Goal: Task Accomplishment & Management: Use online tool/utility

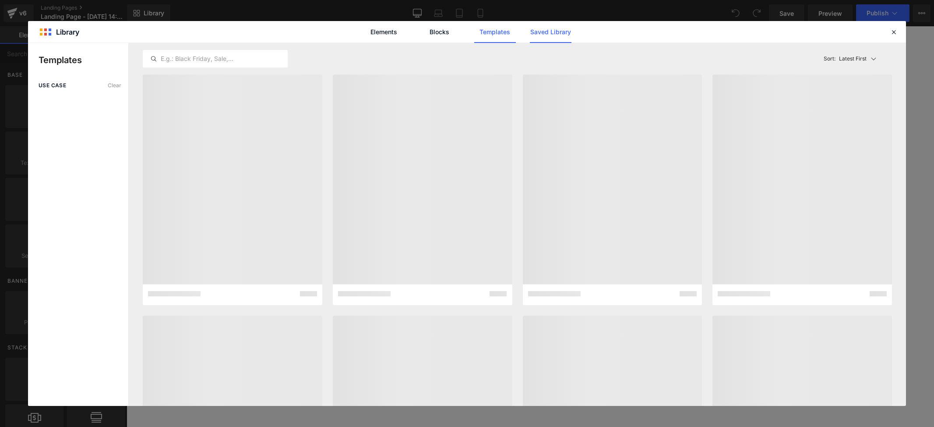
click at [542, 33] on link "Saved Library" at bounding box center [551, 32] width 42 height 22
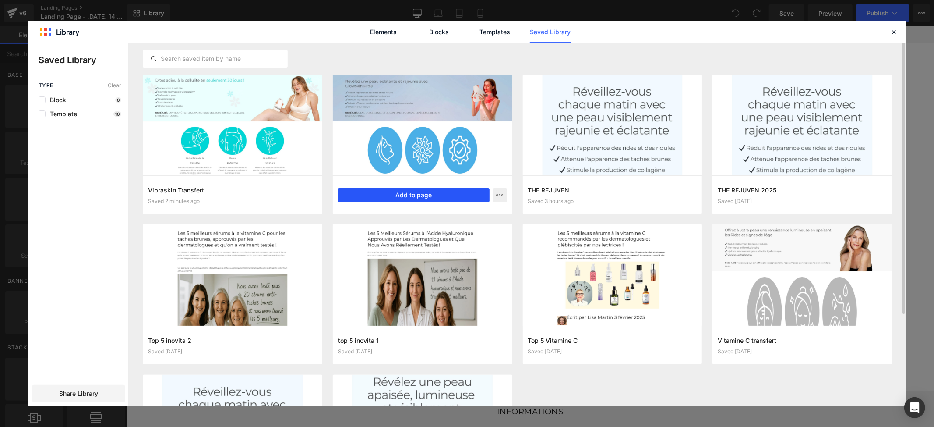
click at [414, 194] on button "Add to page" at bounding box center [414, 195] width 152 height 14
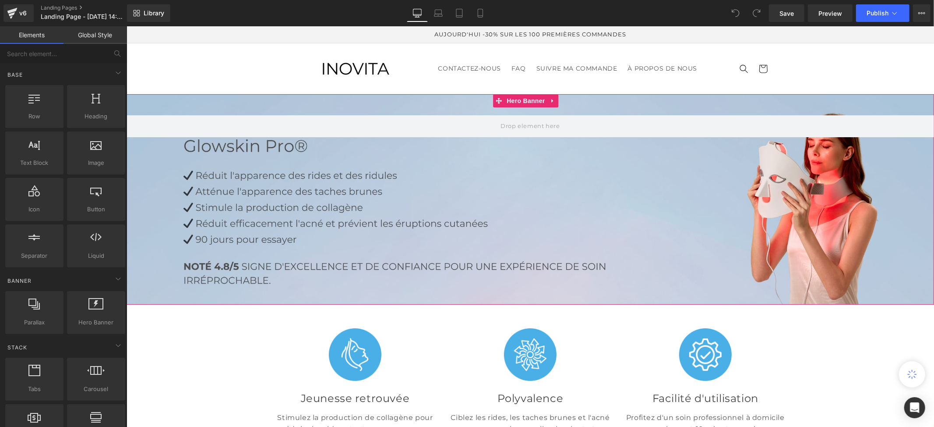
click at [534, 257] on div at bounding box center [530, 199] width 808 height 210
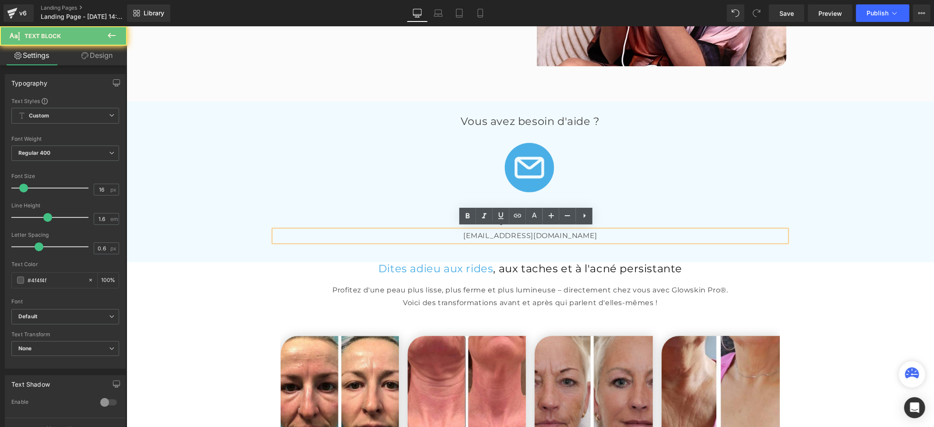
click at [540, 233] on p "[EMAIL_ADDRESS][DOMAIN_NAME]" at bounding box center [530, 234] width 512 height 11
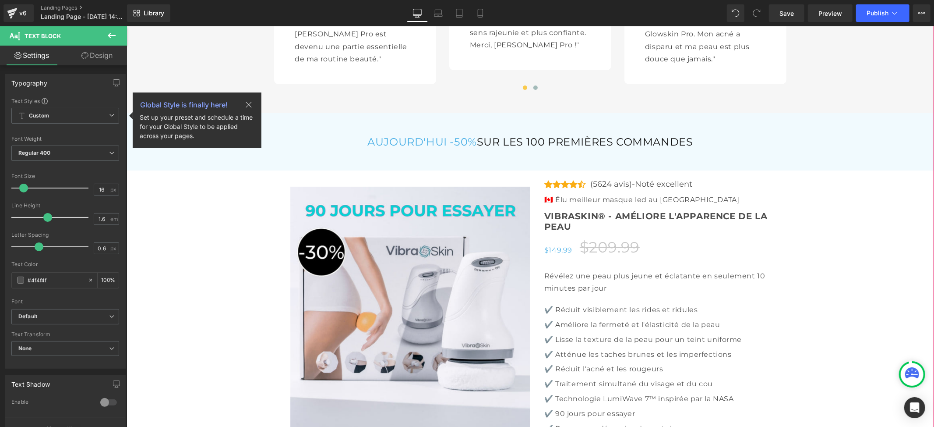
scroll to position [2686, 0]
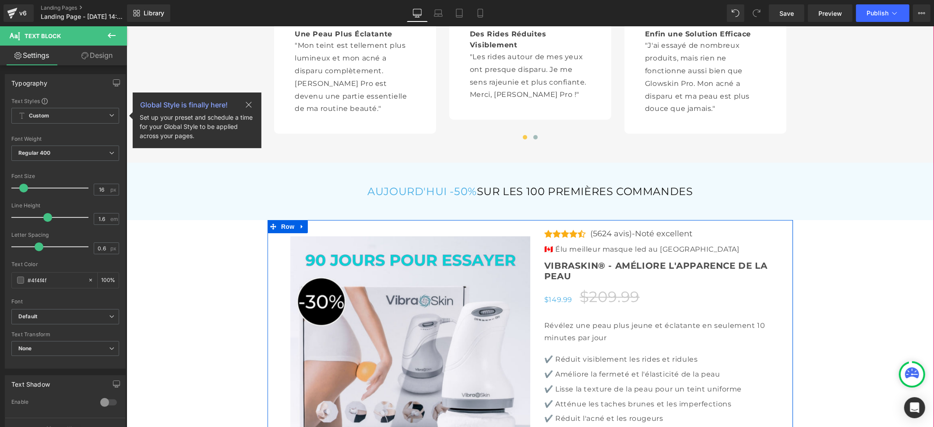
drag, startPoint x: 463, startPoint y: 226, endPoint x: 437, endPoint y: 214, distance: 28.6
click at [463, 228] on div at bounding box center [409, 402] width 241 height 349
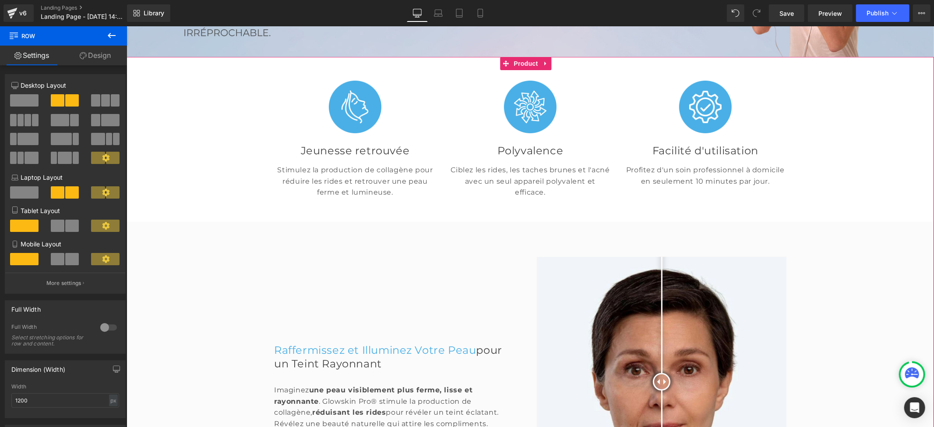
scroll to position [233, 0]
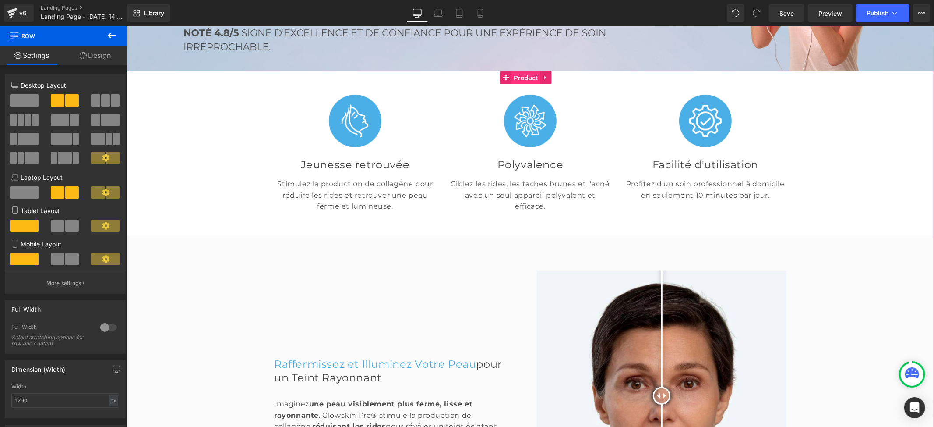
click at [526, 77] on span "Product" at bounding box center [526, 77] width 28 height 13
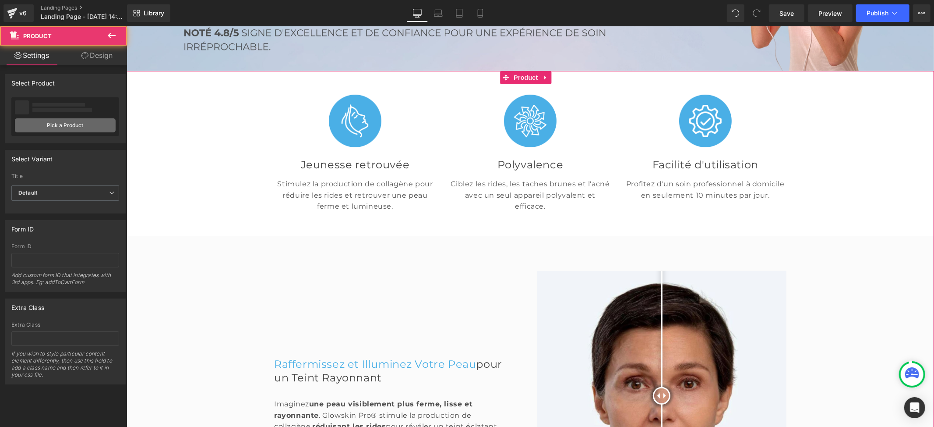
click at [67, 124] on link "Pick a Product" at bounding box center [65, 125] width 101 height 14
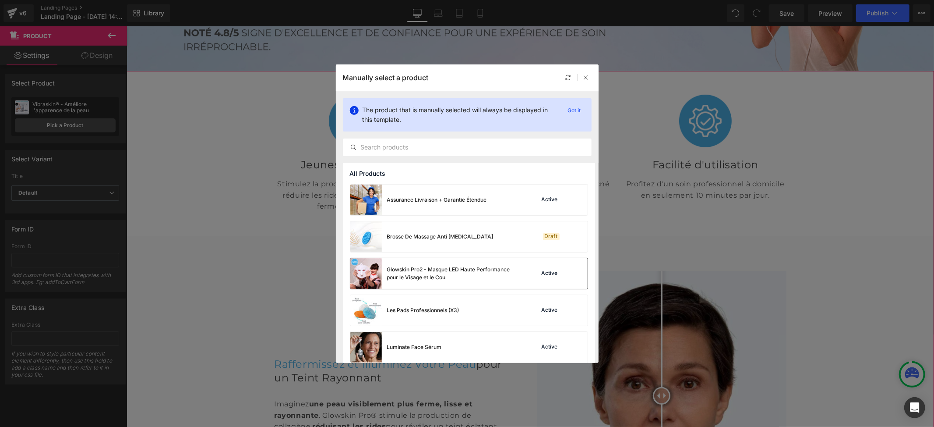
click at [454, 274] on div "Glowskin Pro2 - Masque LED Haute Performance pour le Visage et le Cou" at bounding box center [452, 273] width 131 height 16
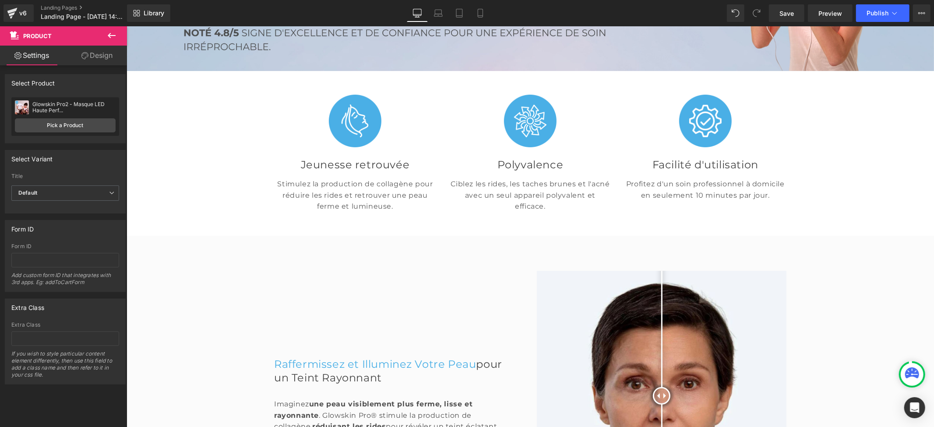
click at [212, 10] on div "Library Desktop Desktop Laptop Tablet Mobile Save Preview Publish Scheduled Vie…" at bounding box center [530, 13] width 807 height 18
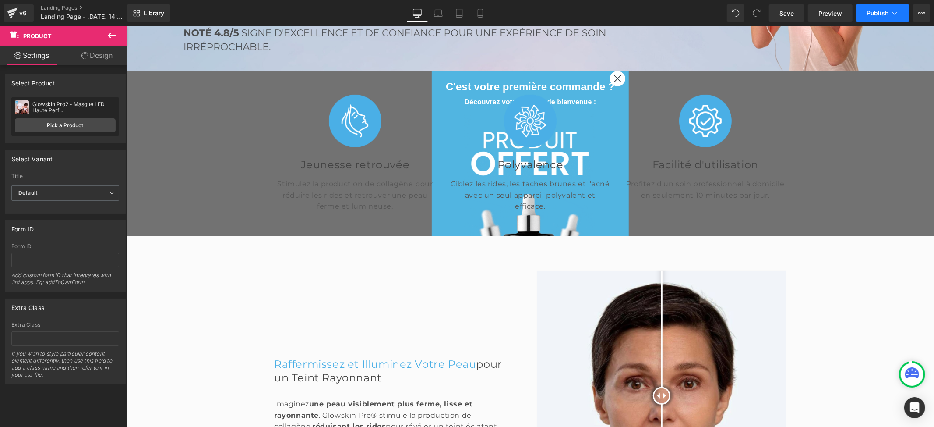
click at [882, 8] on button "Publish" at bounding box center [882, 13] width 53 height 18
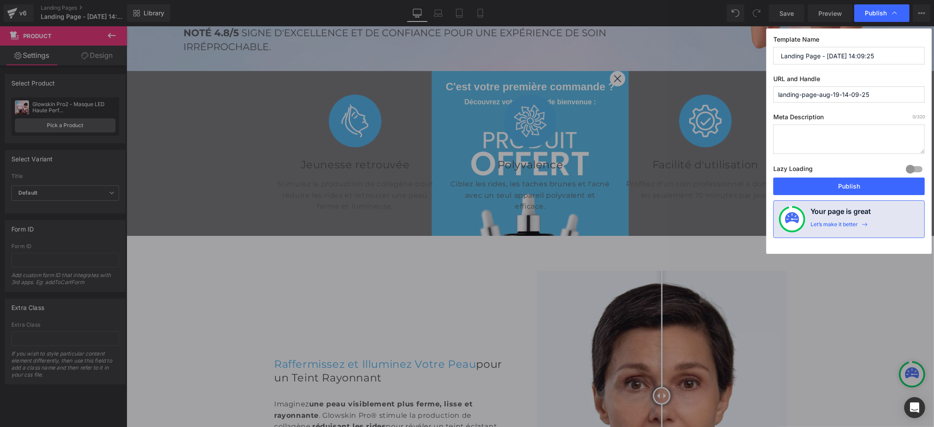
drag, startPoint x: 882, startPoint y: 92, endPoint x: 744, endPoint y: 88, distance: 138.4
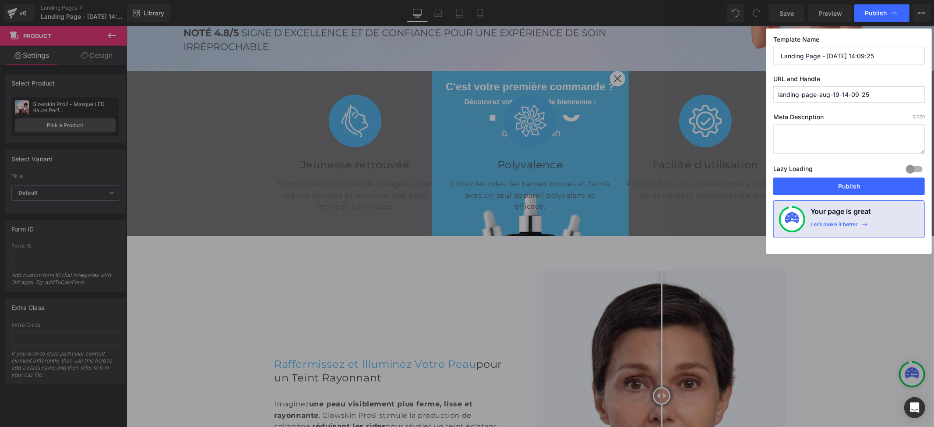
click at [744, 88] on div "Publish Template Name Landing Page - [DATE] 14:09:25 URL and Handle landing-pag…" at bounding box center [467, 213] width 934 height 427
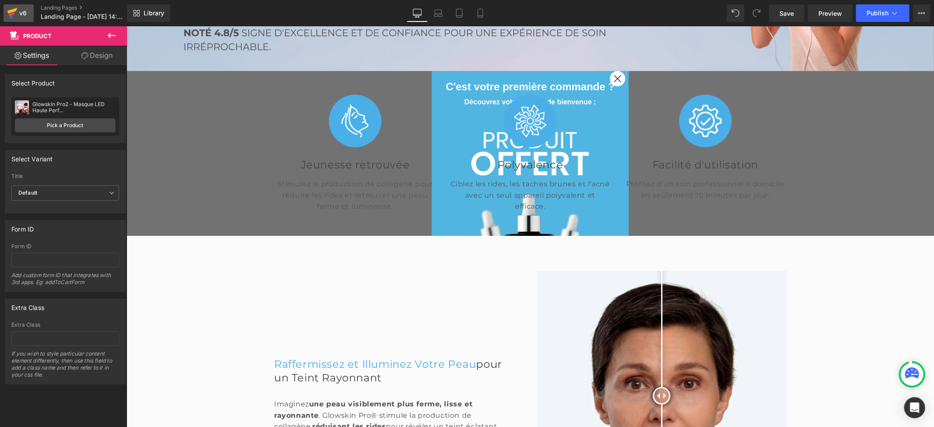
click at [24, 13] on div "v6" at bounding box center [23, 12] width 11 height 11
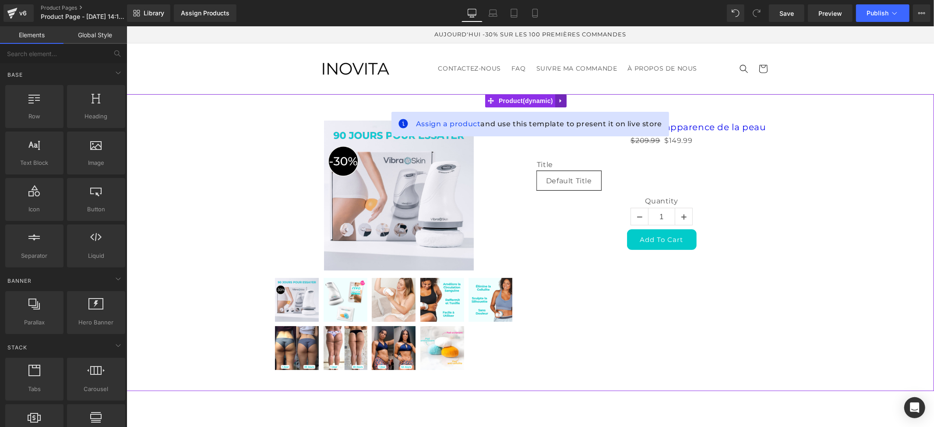
click at [560, 99] on icon at bounding box center [560, 101] width 2 height 4
click at [566, 98] on icon at bounding box center [566, 100] width 6 height 6
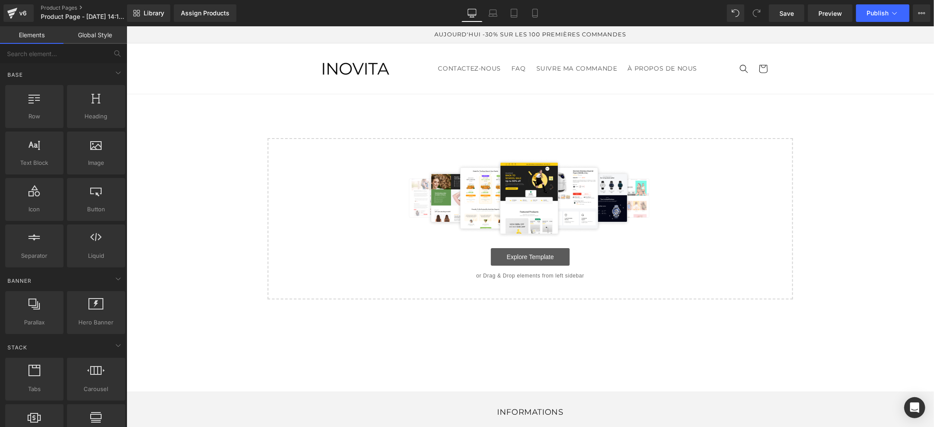
click at [524, 254] on link "Explore Template" at bounding box center [529, 256] width 79 height 18
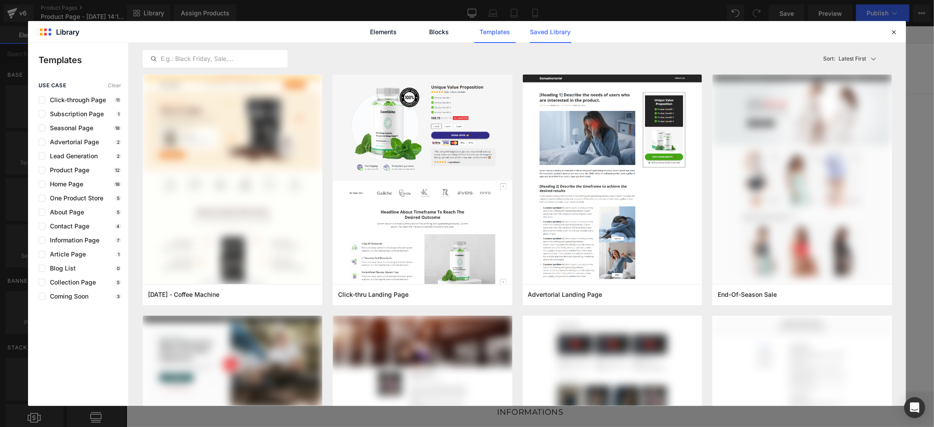
click at [549, 28] on link "Saved Library" at bounding box center [551, 32] width 42 height 22
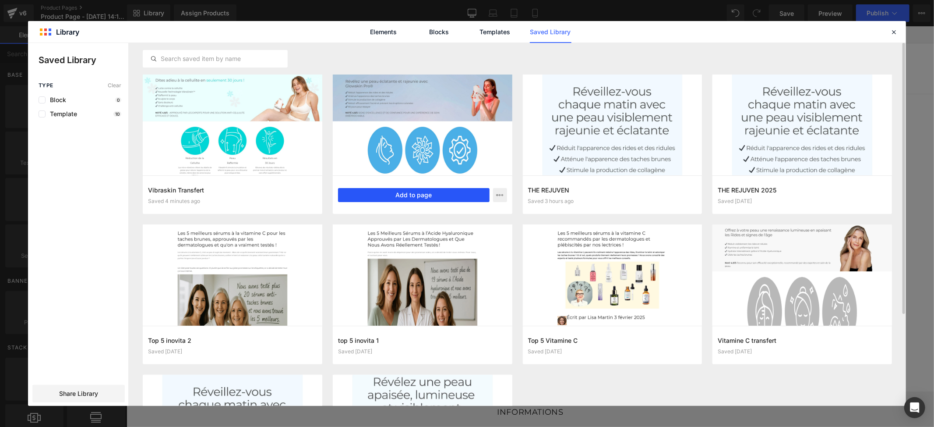
drag, startPoint x: 387, startPoint y: 193, endPoint x: 263, endPoint y: 221, distance: 127.5
click at [387, 193] on button "Add to page" at bounding box center [414, 195] width 152 height 14
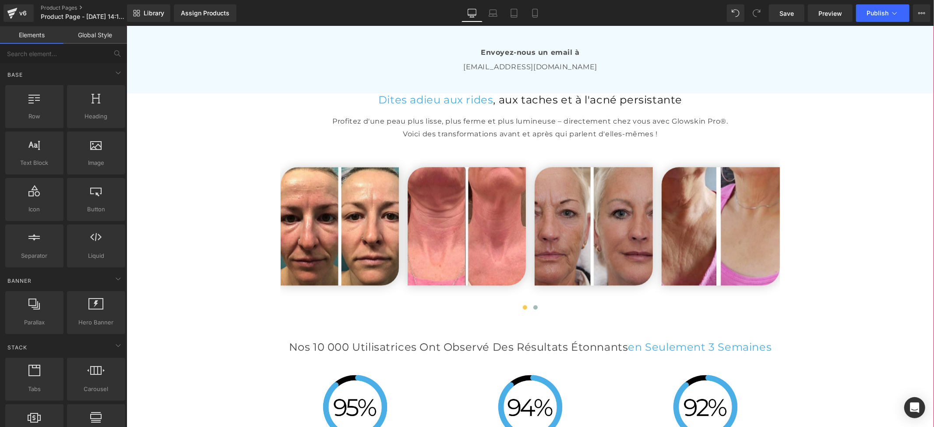
scroll to position [1718, 0]
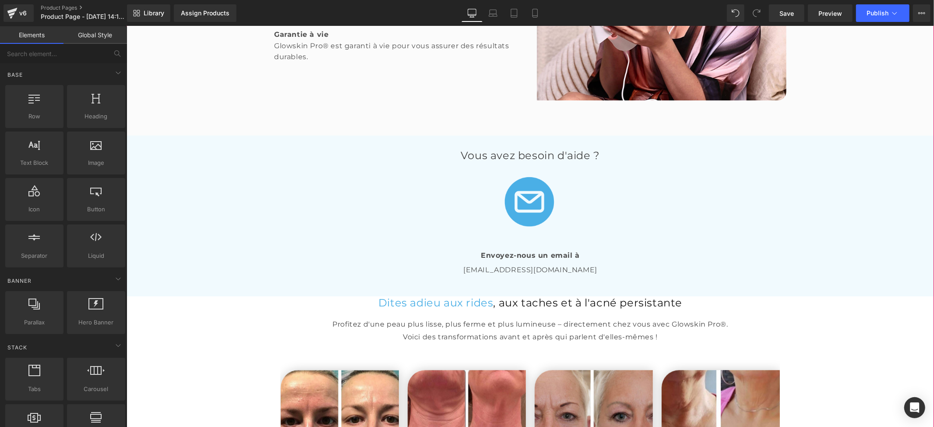
drag, startPoint x: 554, startPoint y: 264, endPoint x: 559, endPoint y: 265, distance: 4.8
click at [554, 264] on p "info@deniove.com" at bounding box center [530, 269] width 512 height 11
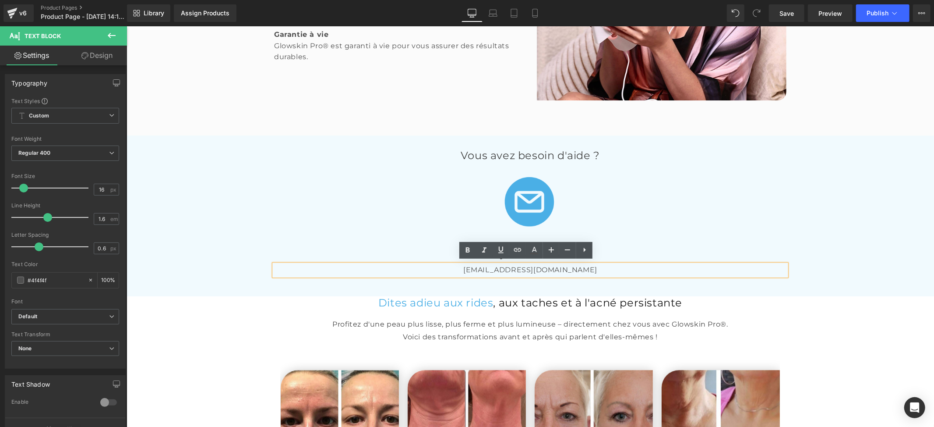
click at [560, 266] on p "[EMAIL_ADDRESS][DOMAIN_NAME]" at bounding box center [530, 269] width 512 height 11
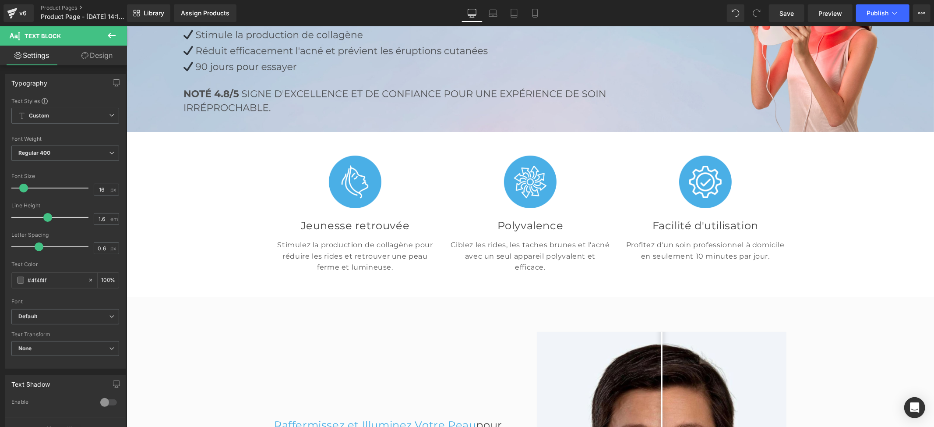
scroll to position [141, 0]
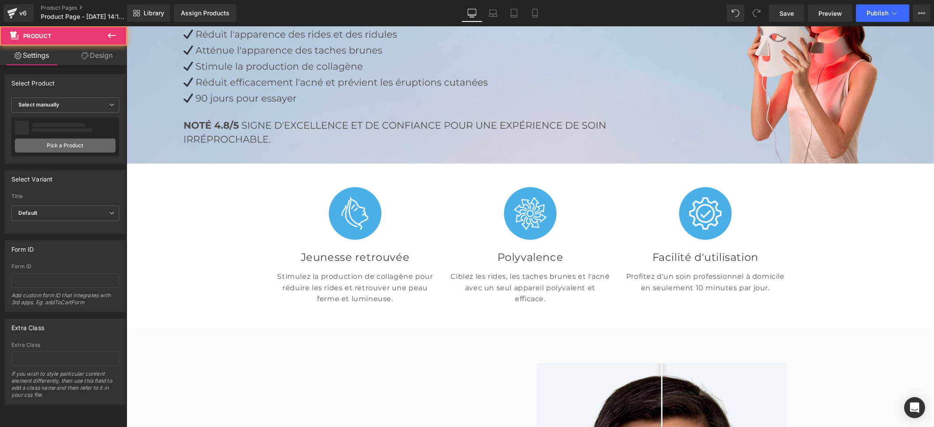
click at [55, 147] on link "Pick a Product" at bounding box center [65, 145] width 101 height 14
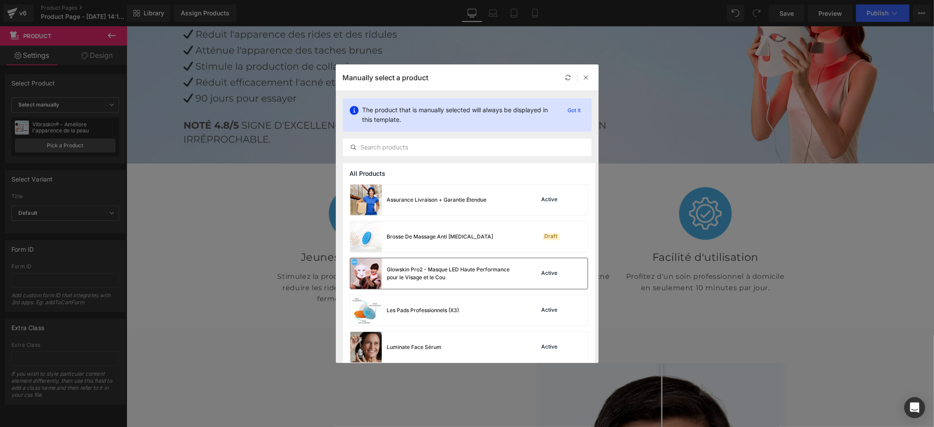
click at [435, 273] on div "Glowskin Pro2 - Masque LED Haute Performance pour le Visage et le Cou" at bounding box center [452, 273] width 131 height 16
click at [198, 11] on div "Assign Products" at bounding box center [205, 13] width 49 height 7
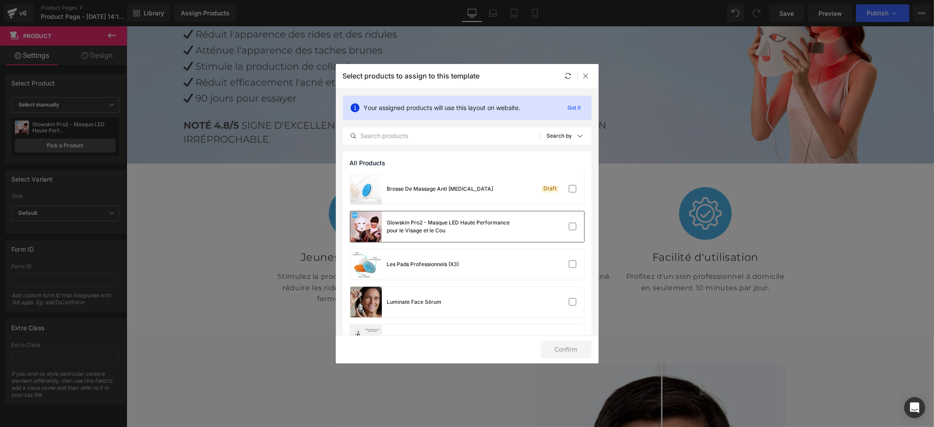
scroll to position [30, 0]
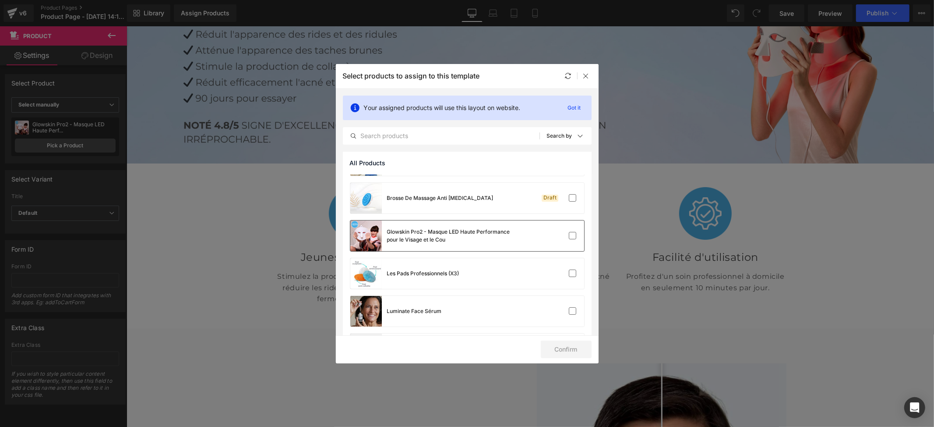
drag, startPoint x: 426, startPoint y: 228, endPoint x: 426, endPoint y: 223, distance: 4.8
click at [426, 228] on div "Glowskin Pro2 - Masque LED Haute Performance pour le Visage et le Cou" at bounding box center [452, 236] width 131 height 16
click at [560, 349] on button "Confirm" at bounding box center [566, 349] width 51 height 18
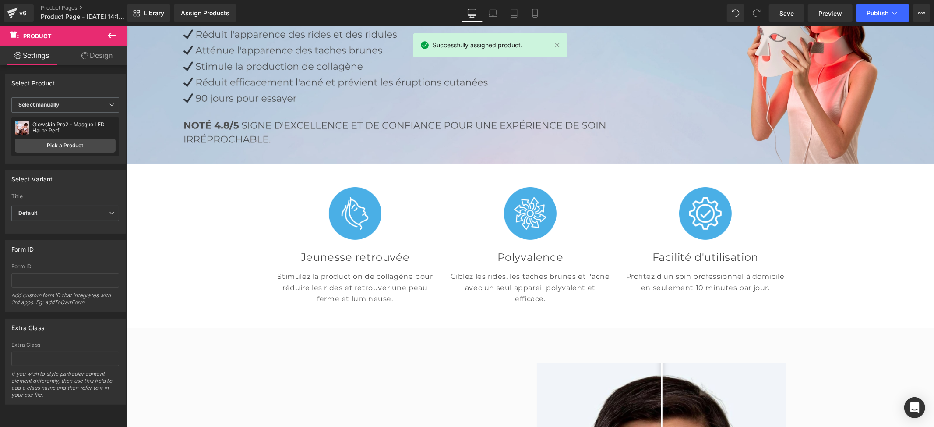
drag, startPoint x: 559, startPoint y: 347, endPoint x: 615, endPoint y: 258, distance: 105.2
click at [126, 26] on div at bounding box center [126, 26] width 0 height 0
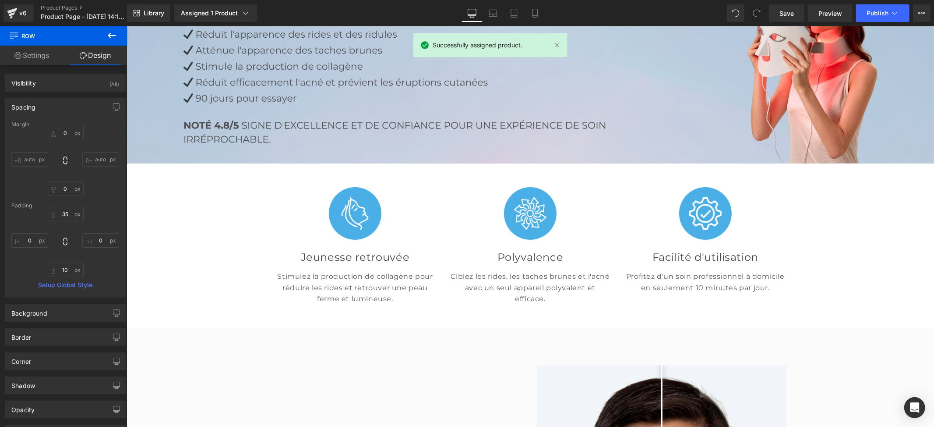
scroll to position [1134, 0]
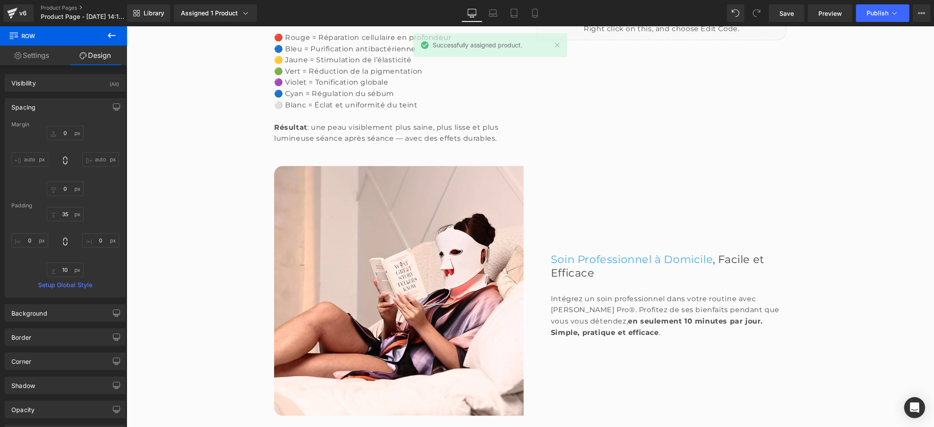
click at [109, 34] on icon at bounding box center [111, 35] width 11 height 11
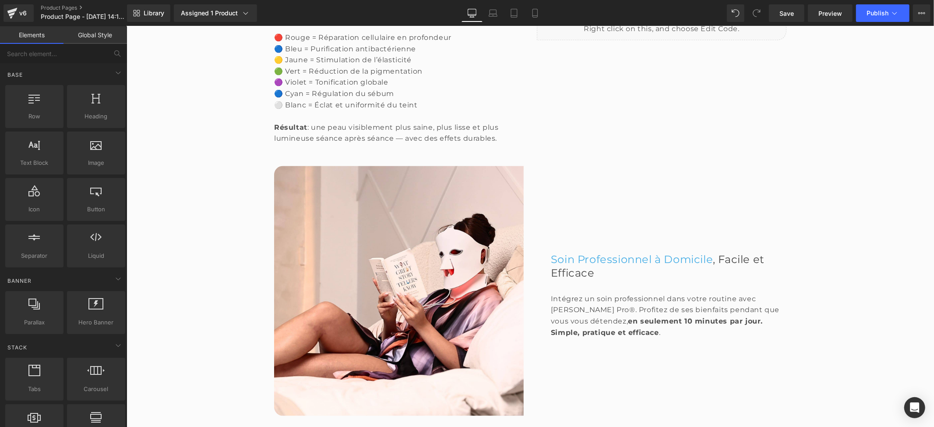
click at [94, 35] on link "Global Style" at bounding box center [96, 35] width 64 height 18
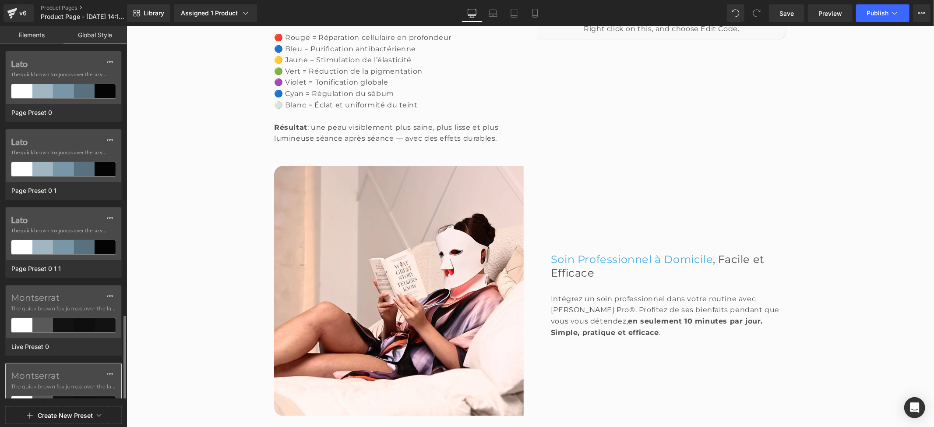
scroll to position [333, 0]
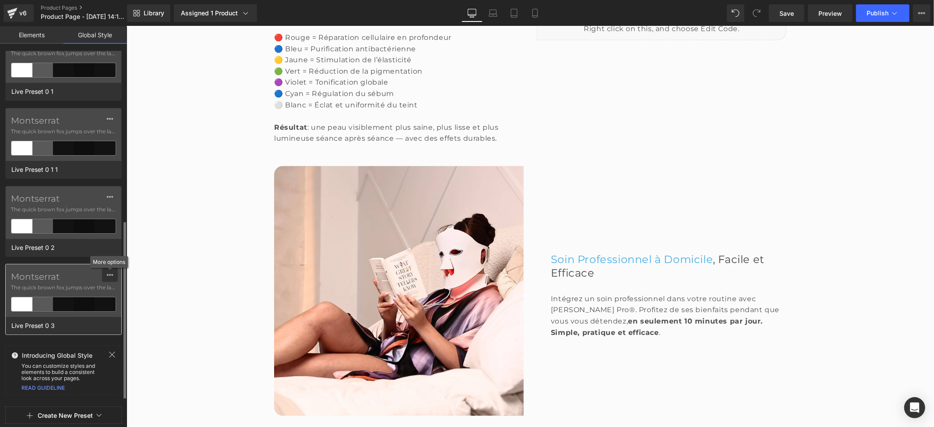
click at [109, 278] on icon at bounding box center [109, 274] width 7 height 7
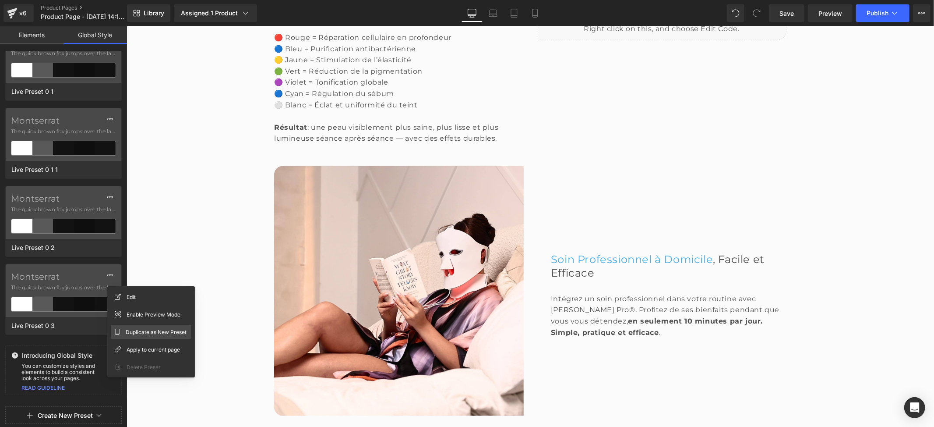
click at [138, 332] on span "Duplicate as New Preset" at bounding box center [156, 331] width 61 height 9
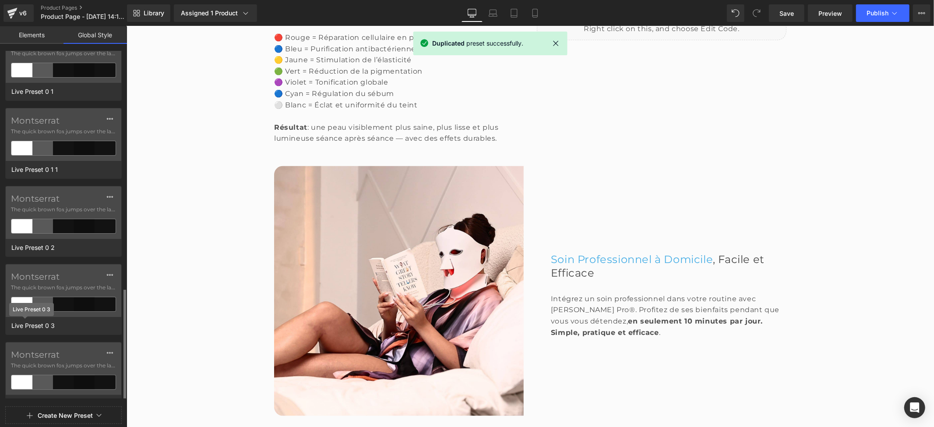
scroll to position [412, 0]
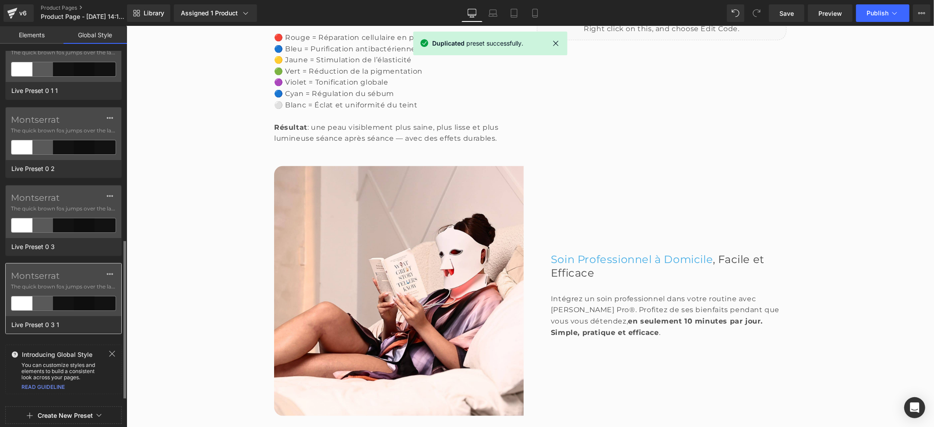
click at [73, 279] on label "Montserrat" at bounding box center [63, 275] width 105 height 11
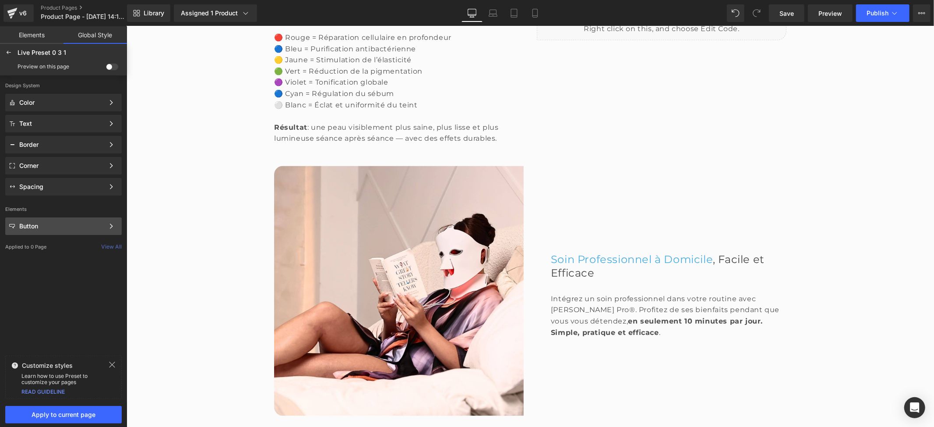
click at [48, 223] on div "Button" at bounding box center [61, 225] width 85 height 7
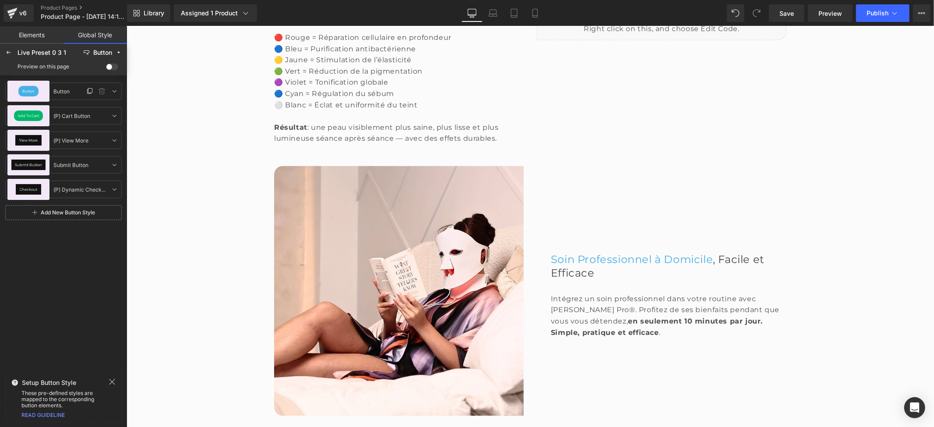
click at [37, 88] on div "Button" at bounding box center [28, 91] width 20 height 11
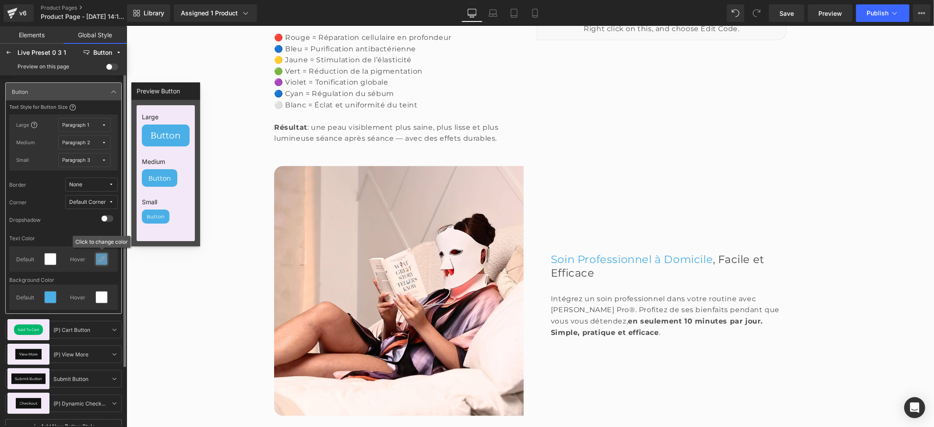
click at [102, 256] on icon at bounding box center [101, 258] width 7 height 7
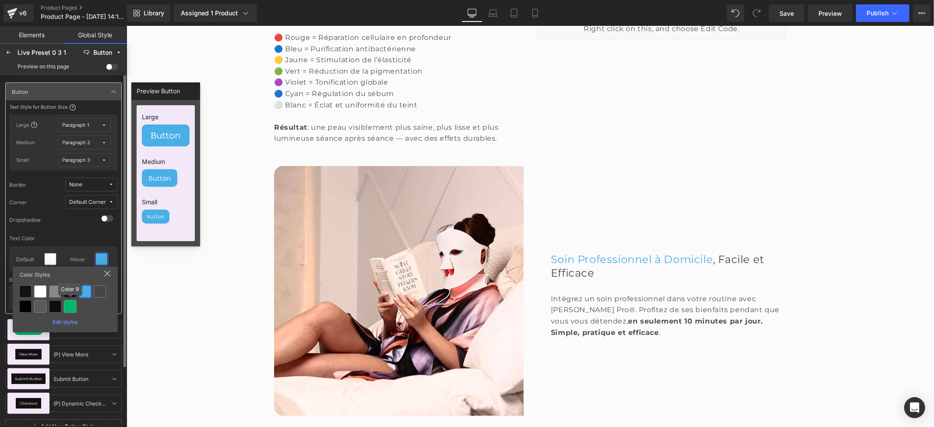
click at [74, 307] on div at bounding box center [70, 306] width 12 height 12
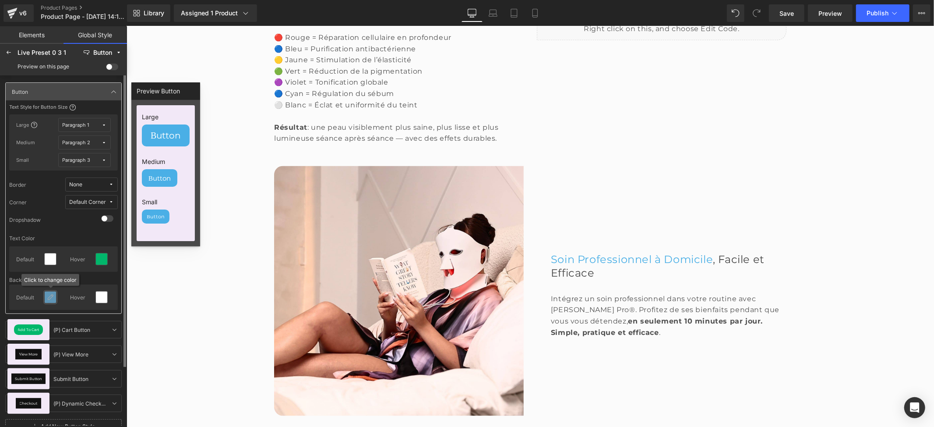
click at [49, 300] on icon at bounding box center [50, 296] width 7 height 7
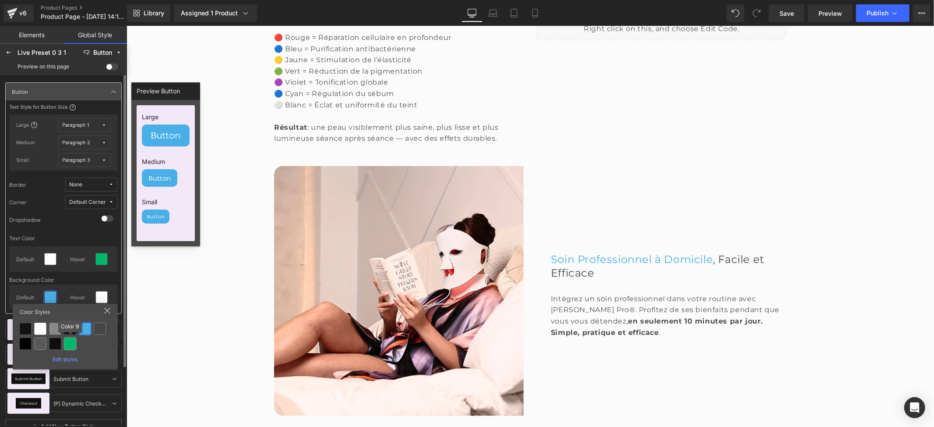
click at [73, 348] on div at bounding box center [70, 343] width 12 height 12
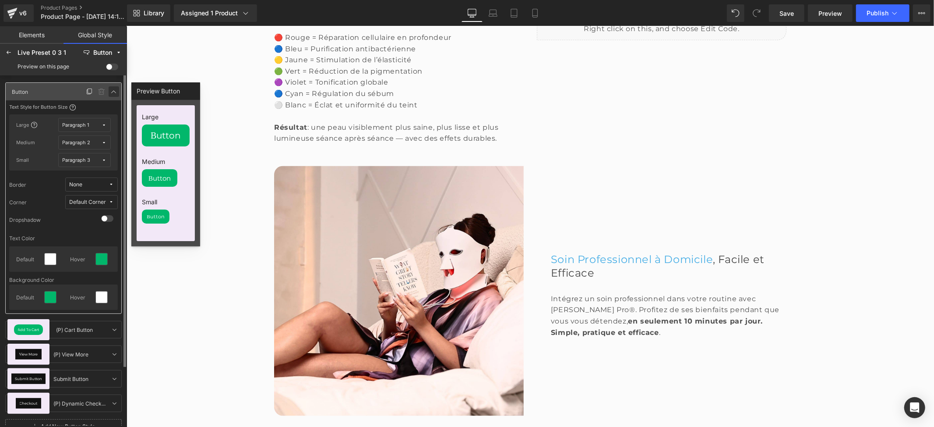
click at [110, 95] on link at bounding box center [114, 91] width 11 height 11
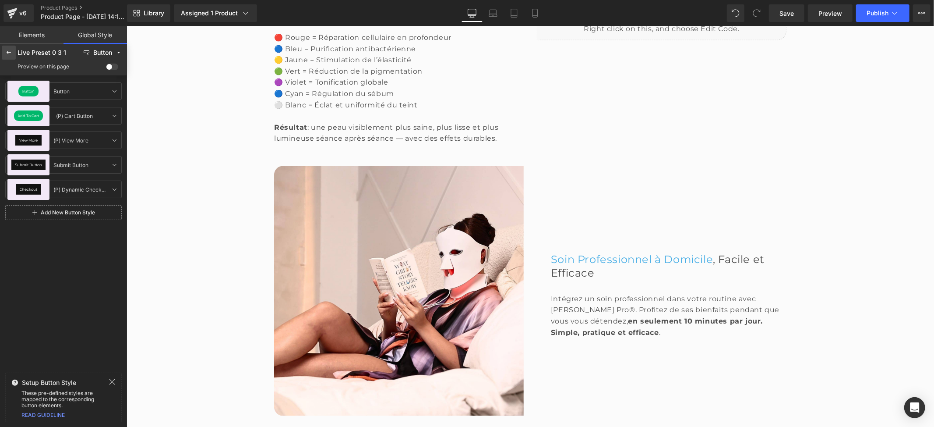
click at [9, 53] on icon at bounding box center [8, 52] width 7 height 7
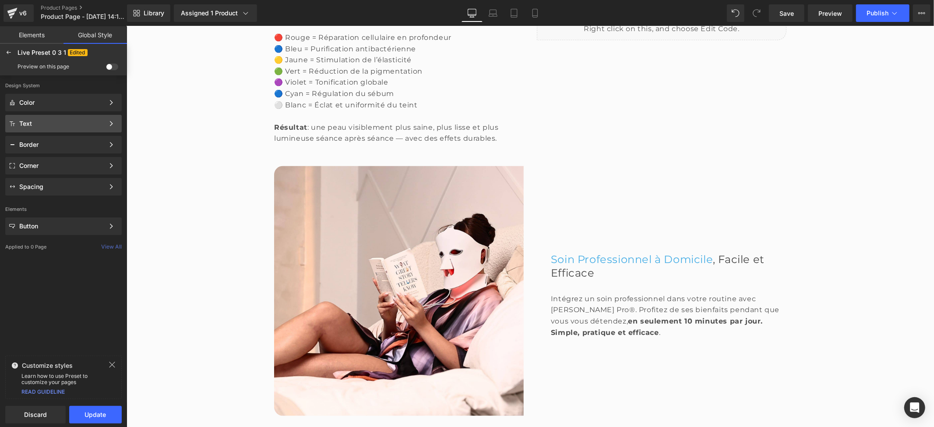
click at [28, 136] on div "Text Color Style Define a color palette and apply it to your pages 1 of 3 Next" at bounding box center [63, 145] width 116 height 18
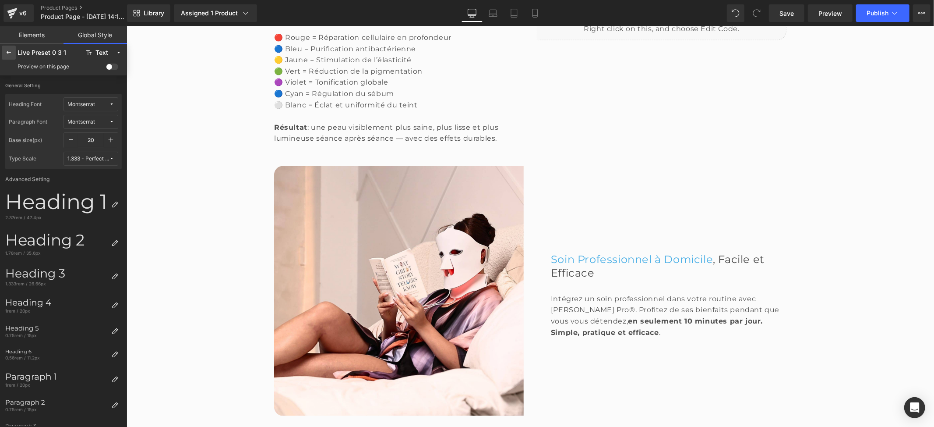
click at [13, 49] on div at bounding box center [9, 53] width 14 height 14
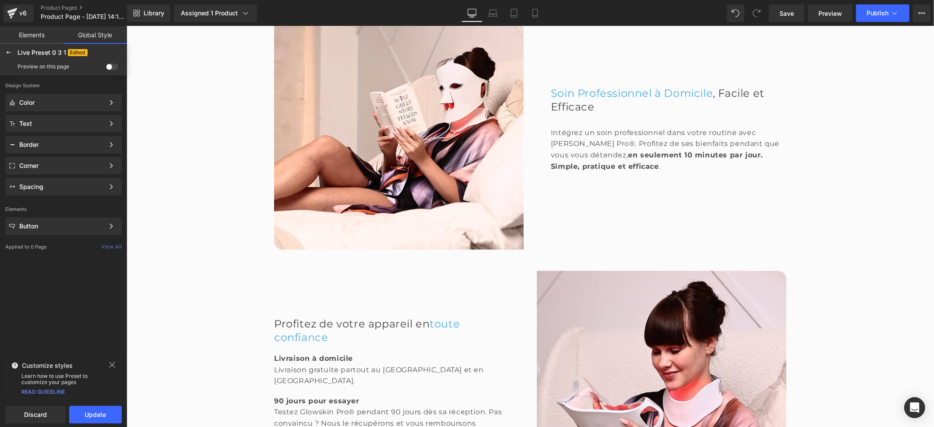
scroll to position [1484, 0]
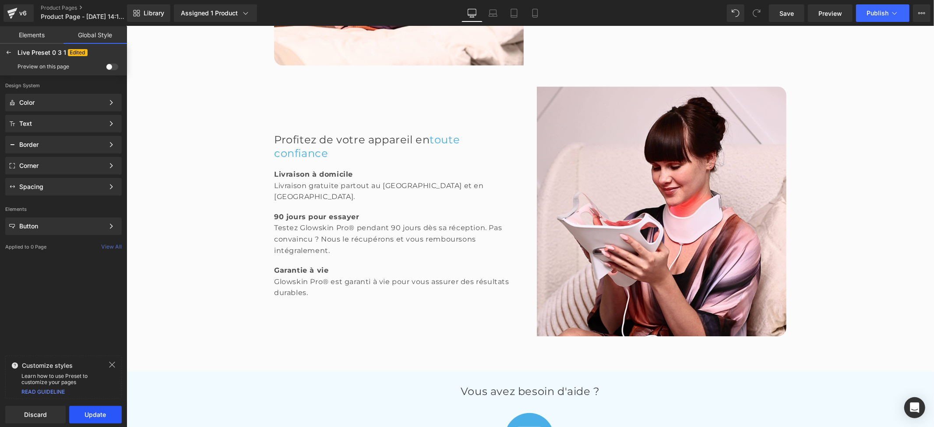
click at [102, 419] on button "Update" at bounding box center [95, 415] width 53 height 18
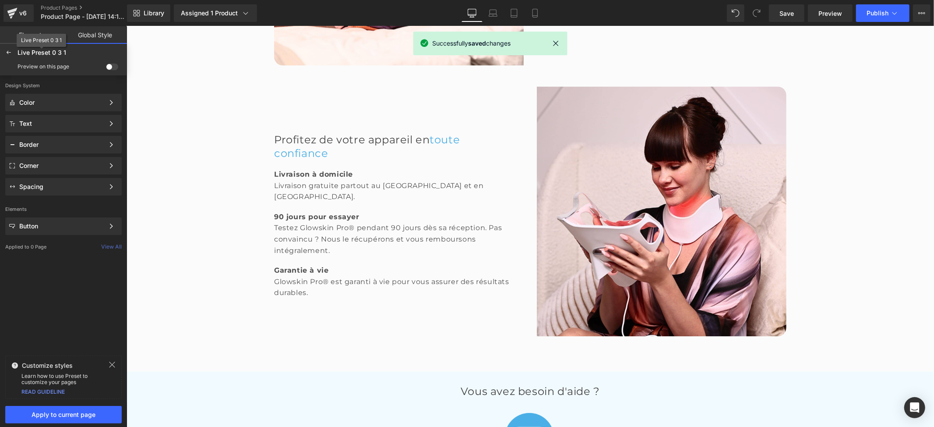
click at [63, 51] on span "Live Preset 0 3 1" at bounding box center [42, 53] width 49 height 8
click at [69, 50] on div "Live Preset 0 3 1 Edited" at bounding box center [72, 53] width 108 height 8
click at [62, 52] on span "Live Preset 0 3 1" at bounding box center [42, 53] width 49 height 8
drag, startPoint x: 63, startPoint y: 50, endPoint x: 51, endPoint y: 51, distance: 12.3
click at [51, 51] on span "Live Preset 0 3 1" at bounding box center [42, 53] width 49 height 8
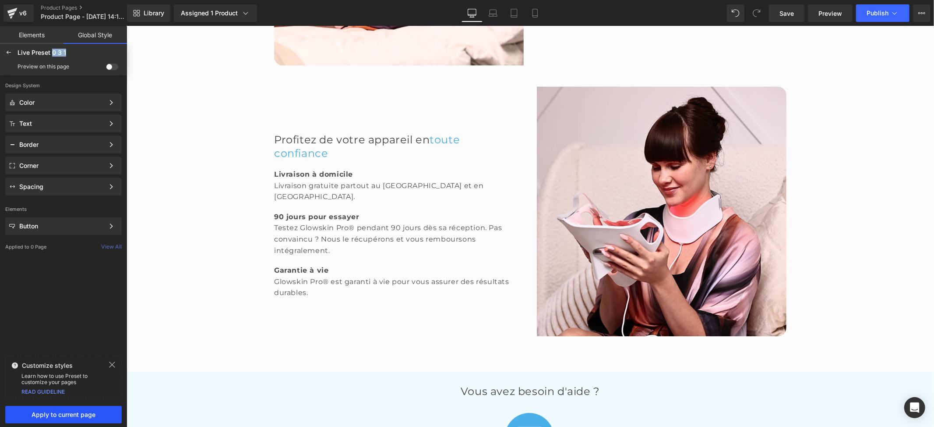
click at [89, 422] on button "Apply to current page" at bounding box center [63, 415] width 116 height 18
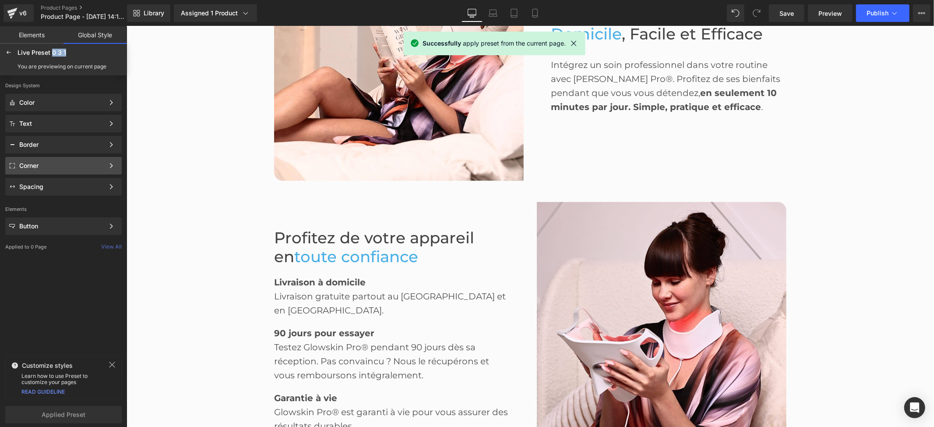
scroll to position [1600, 0]
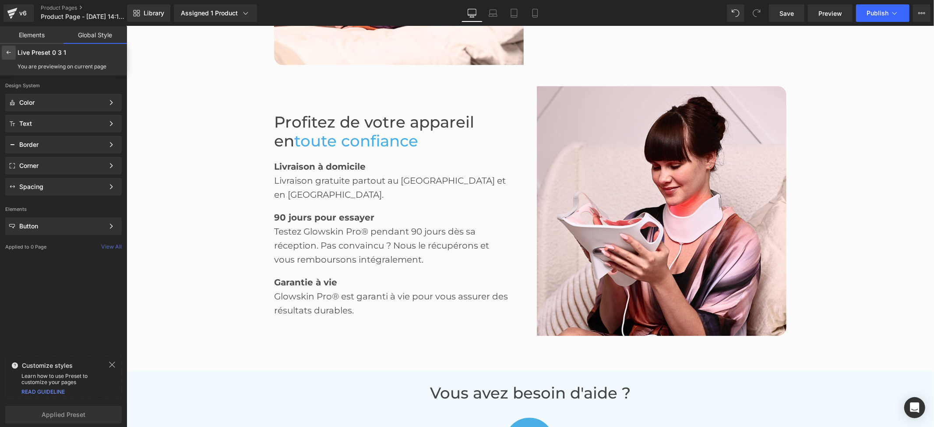
click at [9, 53] on icon at bounding box center [8, 52] width 7 height 7
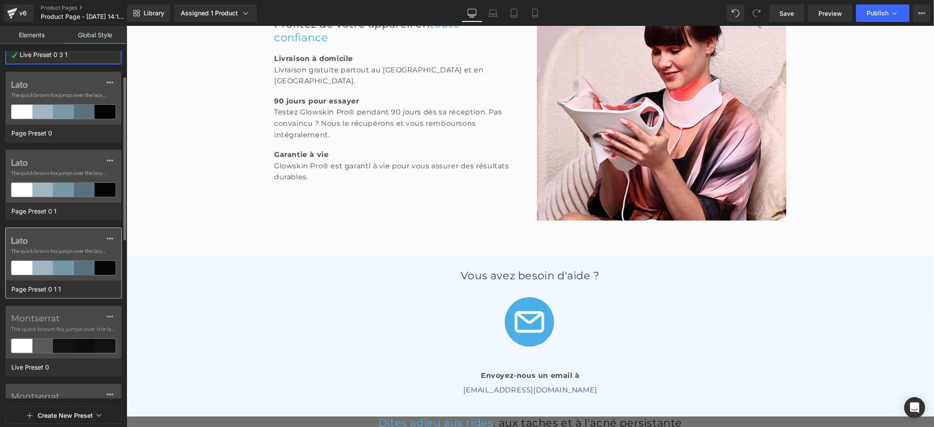
scroll to position [0, 0]
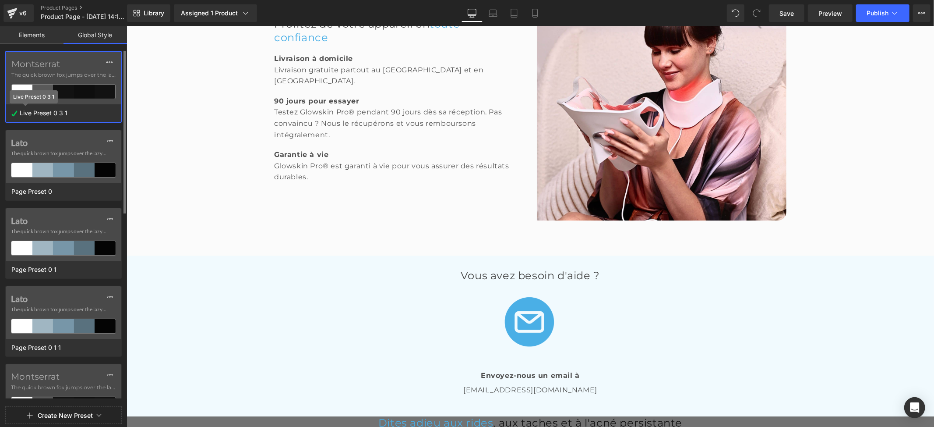
click at [64, 116] on span "Live Preset 0 3 1" at bounding box center [44, 112] width 52 height 11
drag, startPoint x: 71, startPoint y: 110, endPoint x: 11, endPoint y: 108, distance: 59.6
click at [11, 108] on div "Live Preset 0 3 1" at bounding box center [63, 113] width 115 height 18
type input "Produit sup"
click at [83, 61] on div "Montserrat The quick brown fox jumps over the lazy... Produit sup Lato The quic…" at bounding box center [63, 253] width 127 height 405
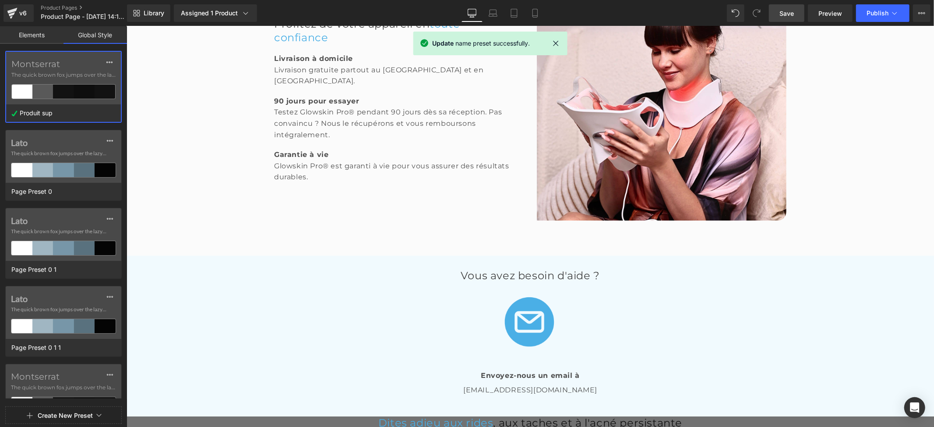
click at [783, 11] on span "Save" at bounding box center [787, 13] width 14 height 9
click at [880, 11] on span "Publish" at bounding box center [878, 13] width 22 height 7
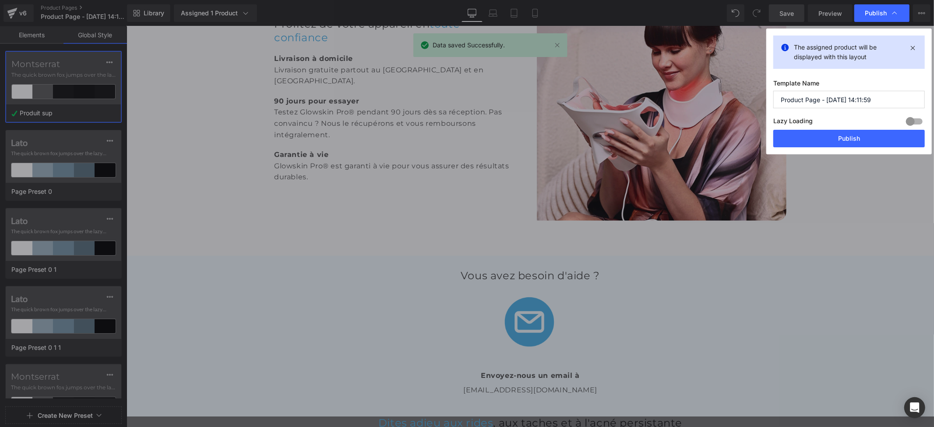
drag, startPoint x: 878, startPoint y: 100, endPoint x: 766, endPoint y: 100, distance: 112.1
click at [766, 100] on div "The assigned product will be displayed with this layout Template Name Product P…" at bounding box center [849, 91] width 166 height 126
type input "Glowskin"
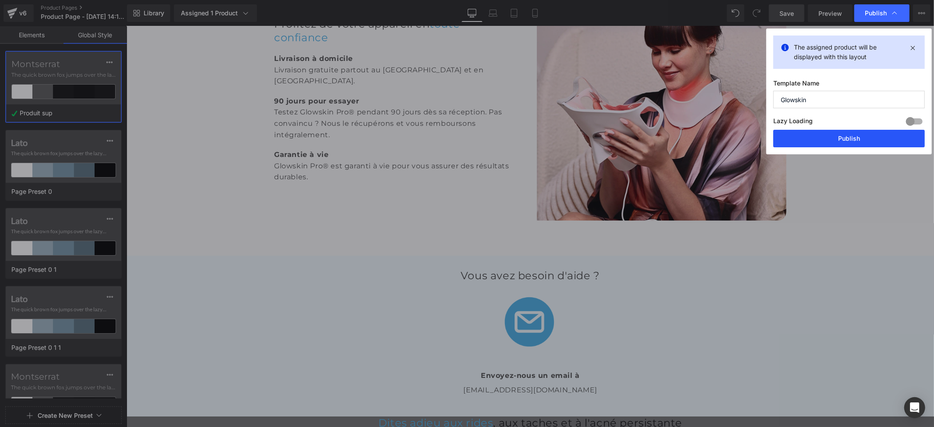
click at [862, 137] on button "Publish" at bounding box center [849, 139] width 152 height 18
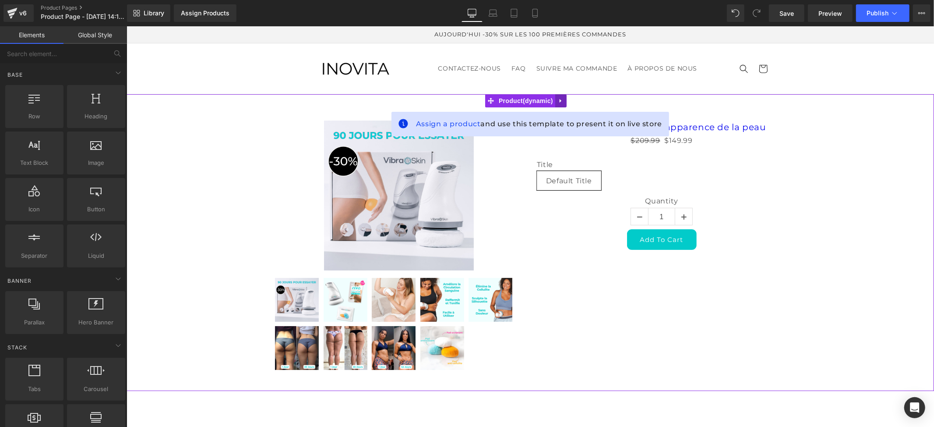
click at [559, 99] on icon at bounding box center [560, 101] width 2 height 4
click at [566, 99] on icon at bounding box center [566, 100] width 6 height 6
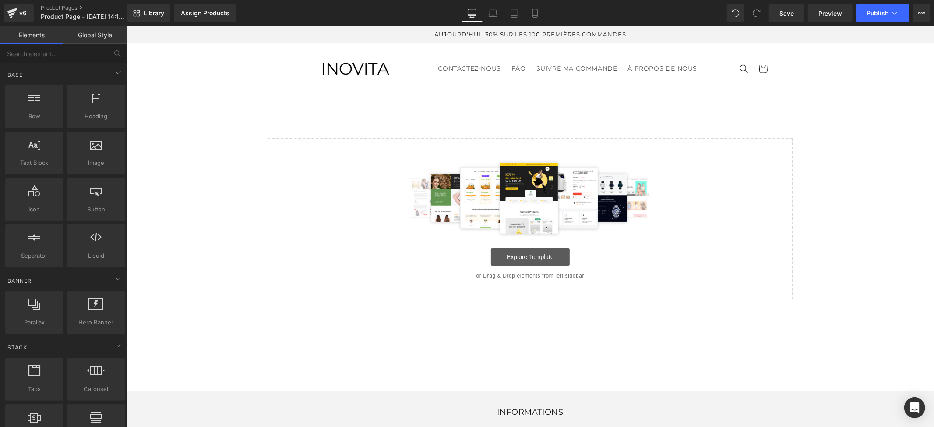
click at [526, 255] on link "Explore Template" at bounding box center [529, 256] width 79 height 18
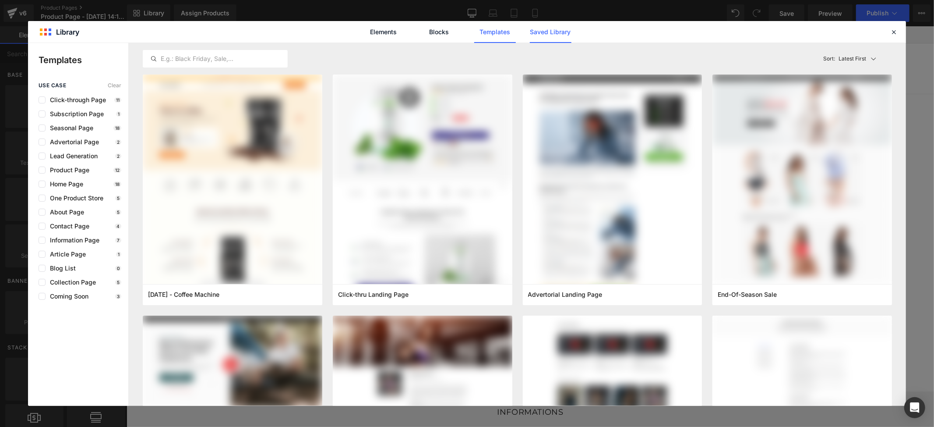
click at [547, 35] on link "Saved Library" at bounding box center [551, 32] width 42 height 22
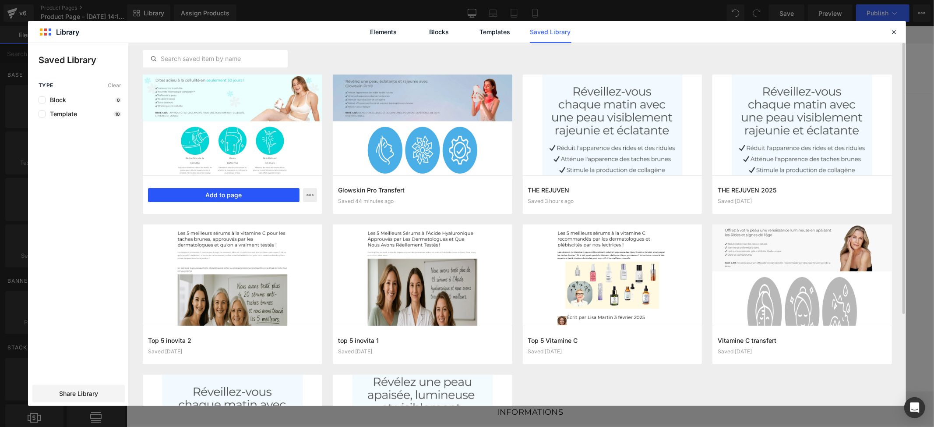
click at [219, 194] on button "Add to page" at bounding box center [224, 195] width 152 height 14
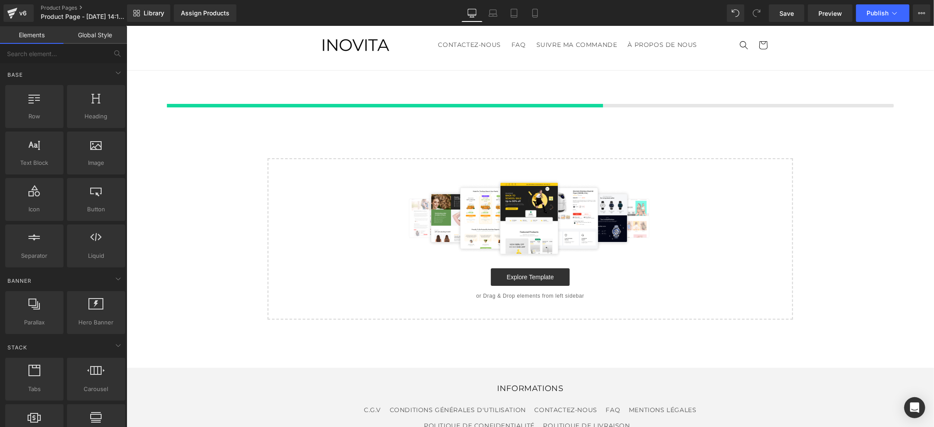
scroll to position [25, 0]
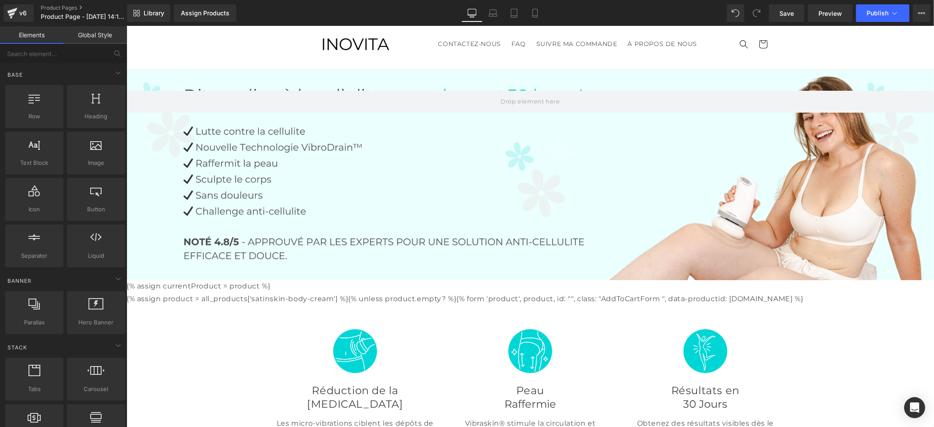
click at [536, 191] on div at bounding box center [530, 174] width 808 height 210
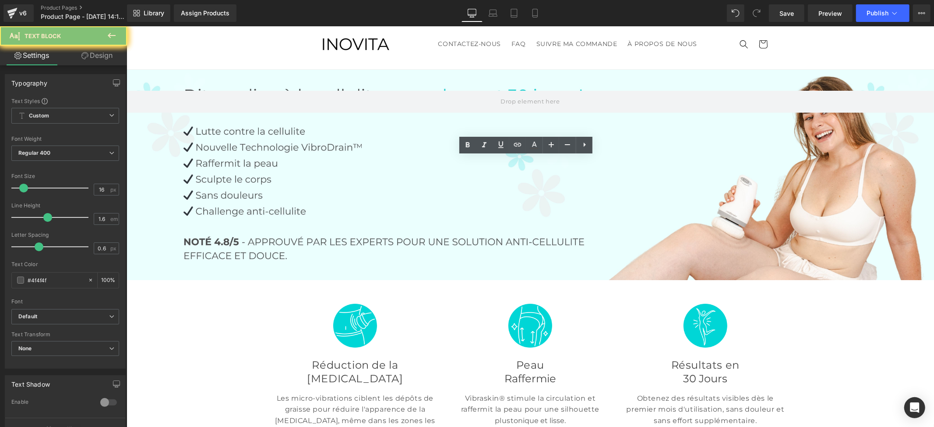
scroll to position [1542, 0]
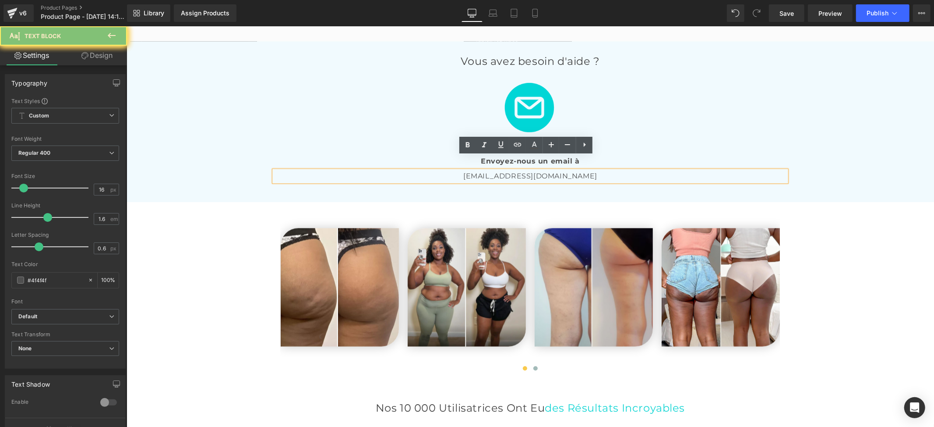
click at [549, 170] on p "info@vibraskin.co" at bounding box center [530, 175] width 512 height 11
click at [547, 170] on p "info@vibraskin.co" at bounding box center [530, 175] width 512 height 11
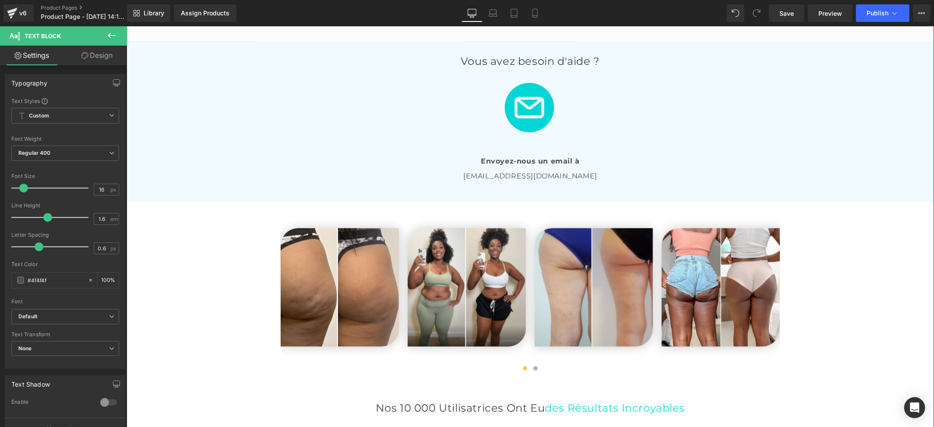
click at [730, 109] on div at bounding box center [530, 105] width 512 height 77
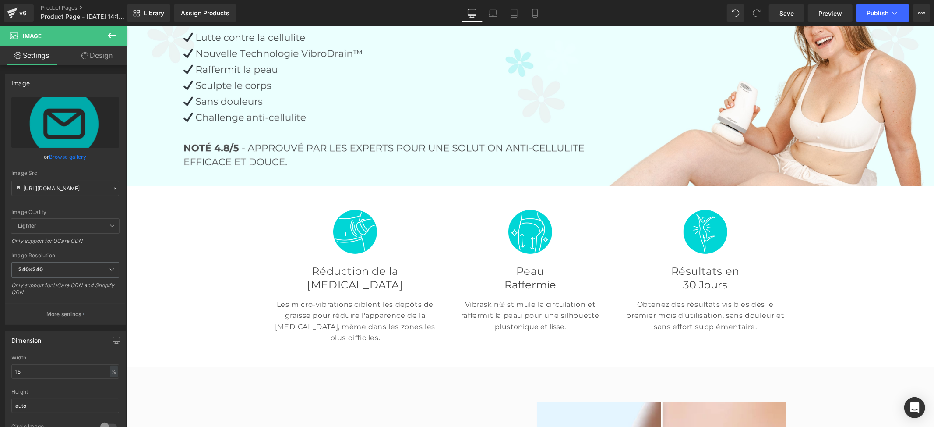
scroll to position [233, 0]
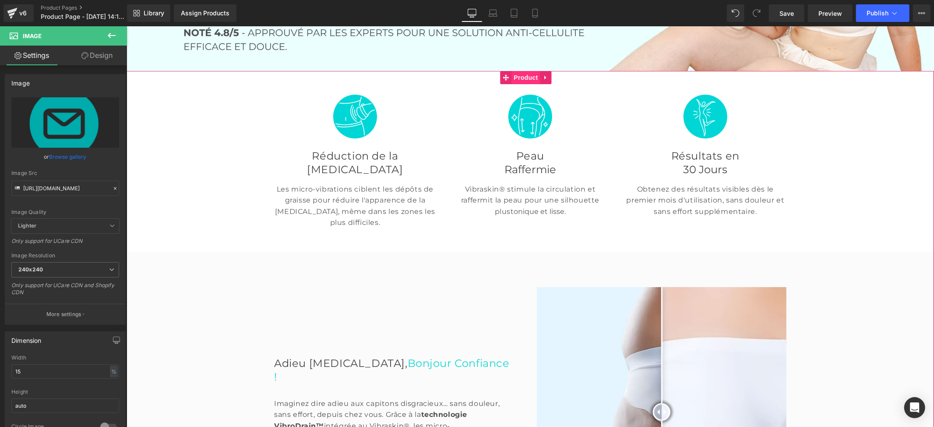
click at [521, 77] on span "Product" at bounding box center [526, 77] width 28 height 13
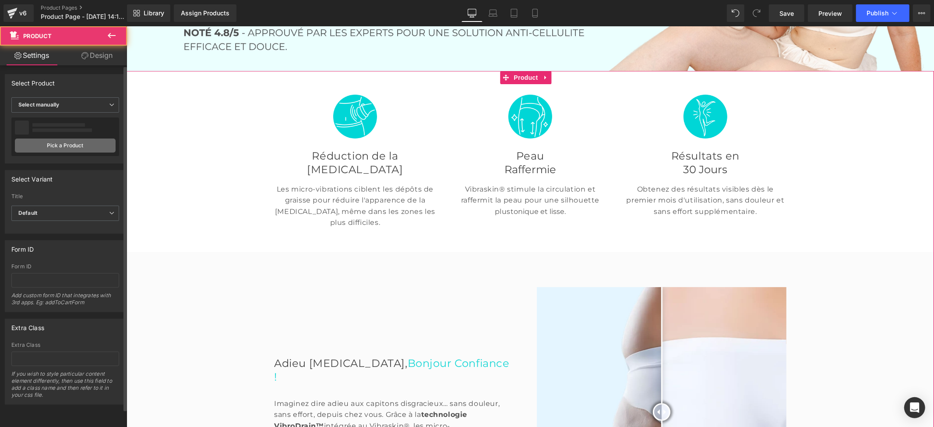
click at [55, 147] on link "Pick a Product" at bounding box center [65, 145] width 101 height 14
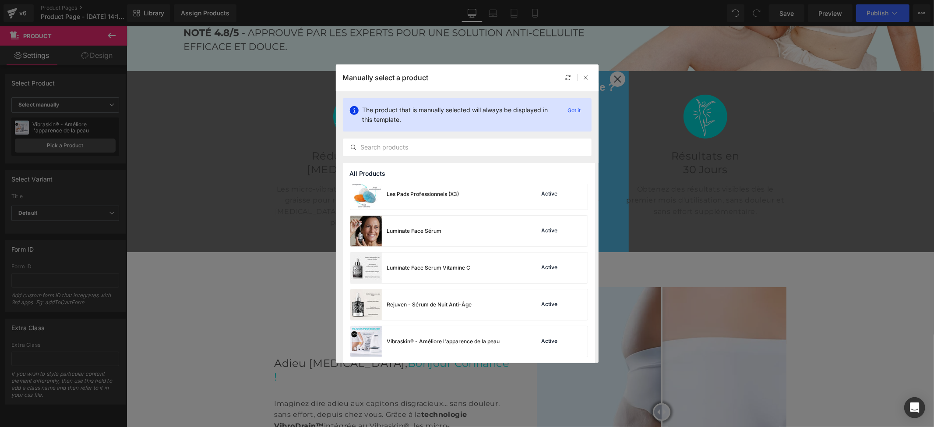
scroll to position [117, 0]
drag, startPoint x: 435, startPoint y: 335, endPoint x: 309, endPoint y: 309, distance: 129.3
click at [435, 336] on div "Vibraskin® - Améliore l'apparence de la peau" at bounding box center [443, 340] width 113 height 8
click at [217, 16] on div "Assign Products" at bounding box center [205, 13] width 49 height 7
click at [205, 16] on div "Assign Products" at bounding box center [205, 13] width 49 height 7
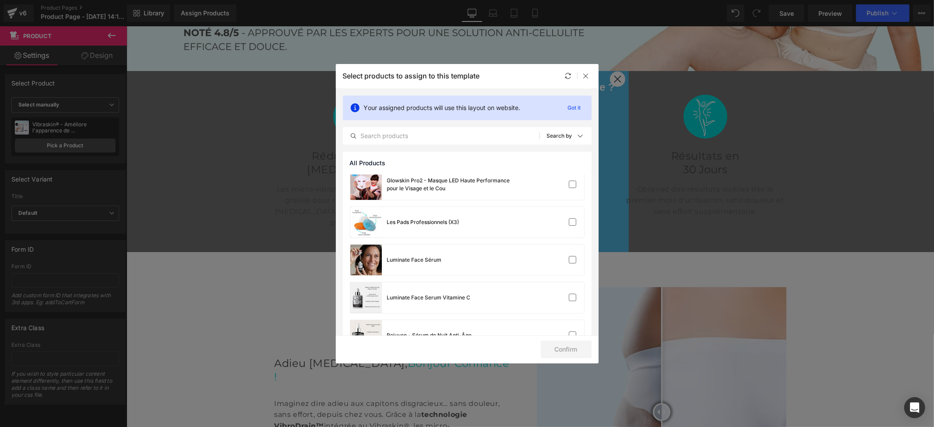
scroll to position [146, 0]
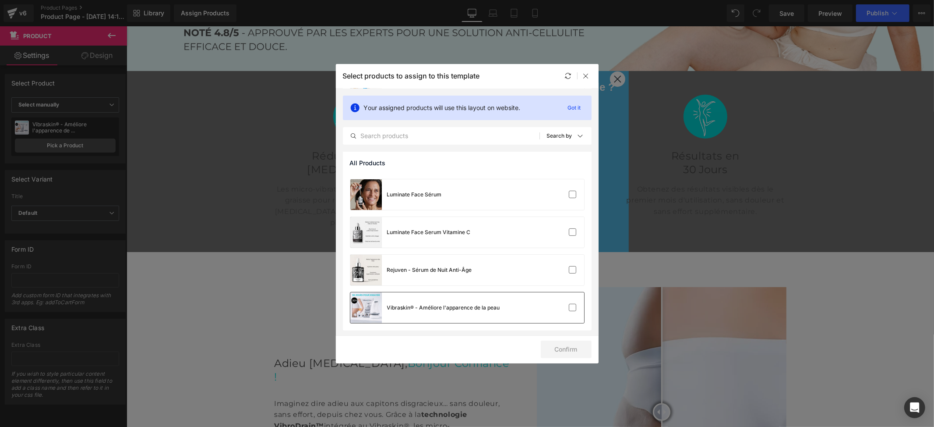
click at [434, 303] on div "Vibraskin® - Améliore l'apparence de la peau" at bounding box center [443, 307] width 113 height 8
click at [578, 349] on button "Confirm" at bounding box center [566, 349] width 51 height 18
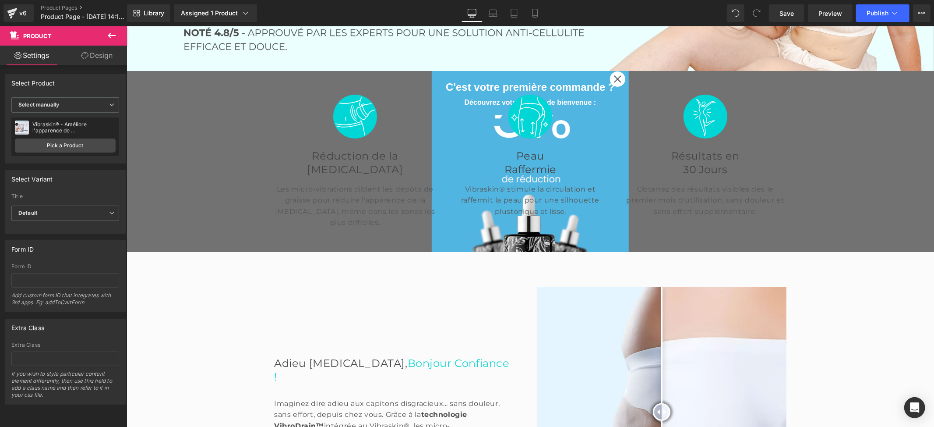
click at [114, 34] on icon at bounding box center [111, 35] width 11 height 11
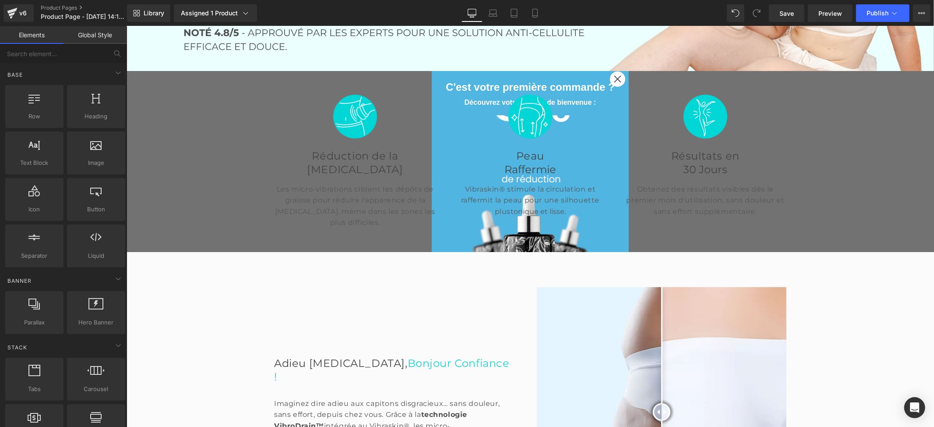
click at [95, 42] on link "Global Style" at bounding box center [96, 35] width 64 height 18
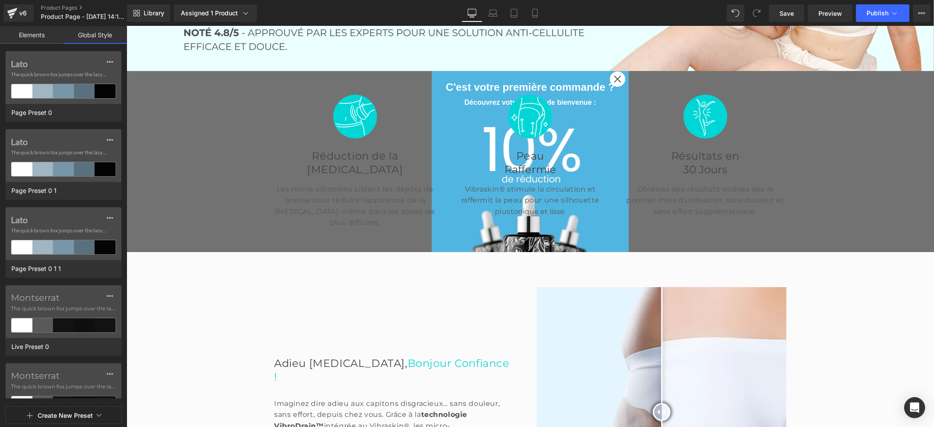
scroll to position [412, 0]
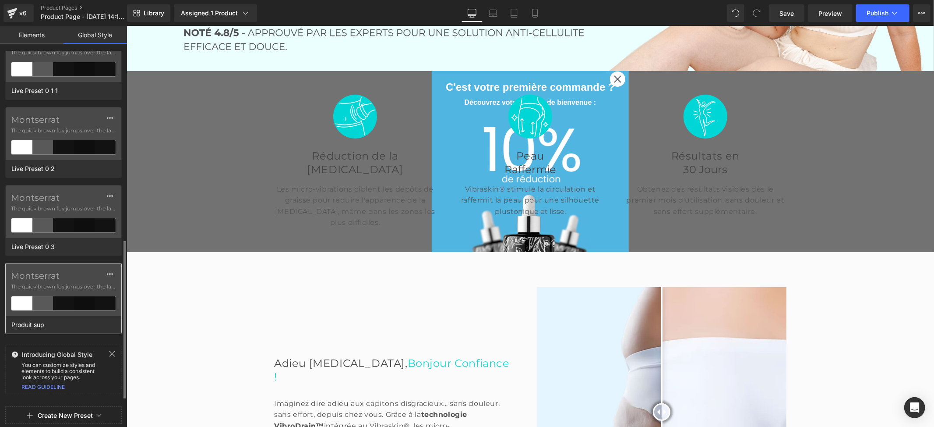
click at [54, 281] on label "Montserrat" at bounding box center [63, 275] width 105 height 11
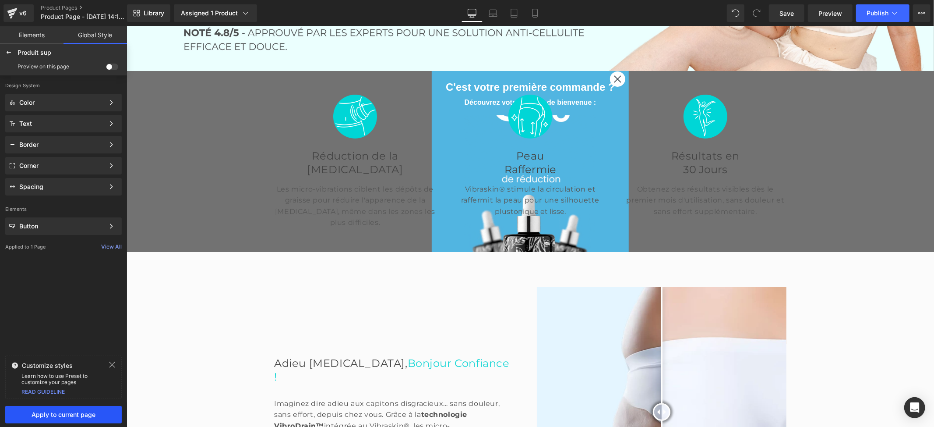
click at [102, 417] on span "Apply to current page" at bounding box center [64, 414] width 106 height 7
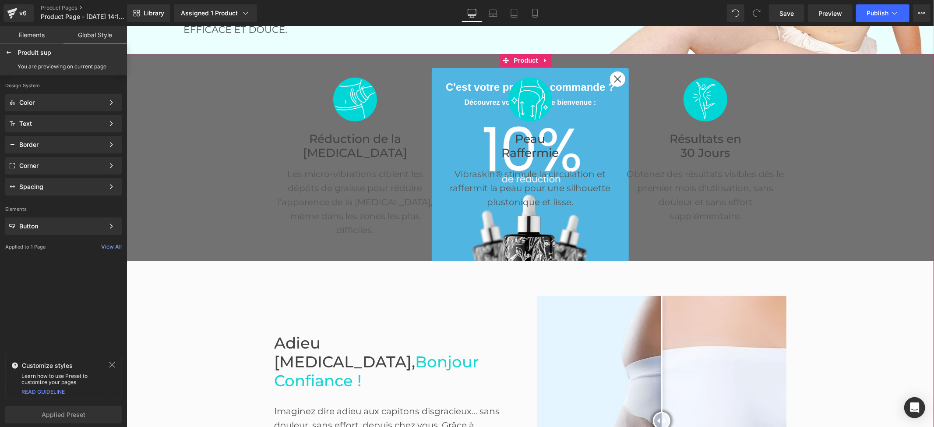
scroll to position [233, 0]
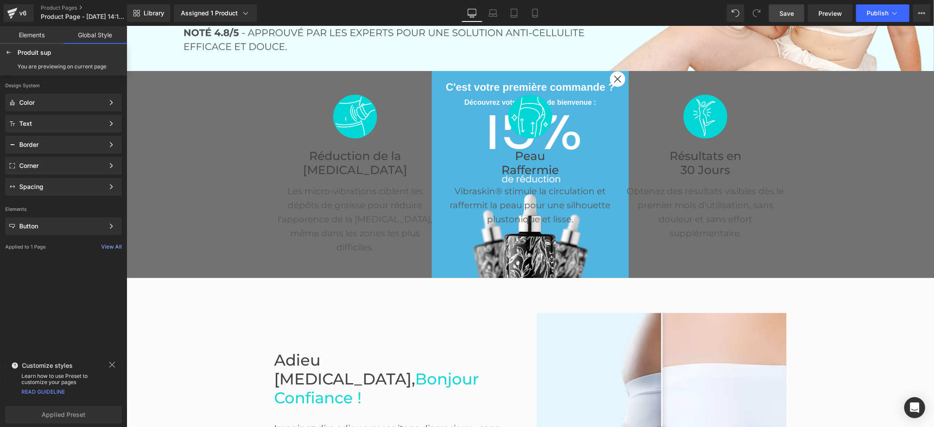
click at [777, 15] on link "Save" at bounding box center [786, 13] width 35 height 18
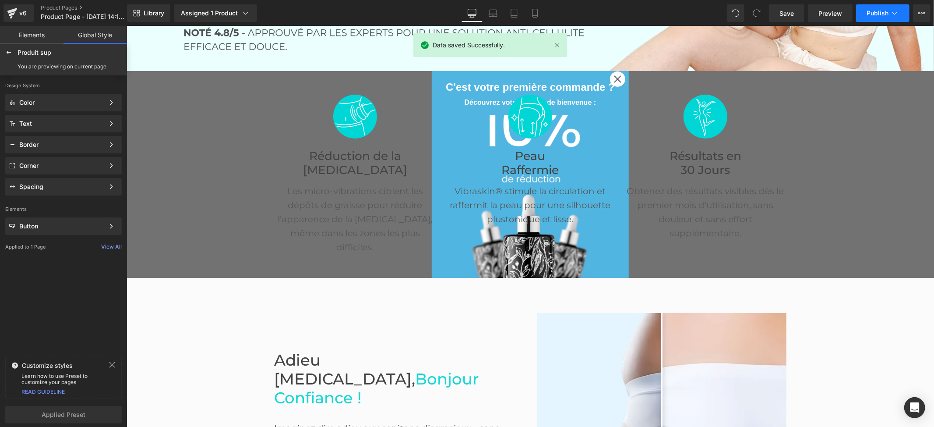
click at [887, 13] on span "Publish" at bounding box center [878, 13] width 22 height 7
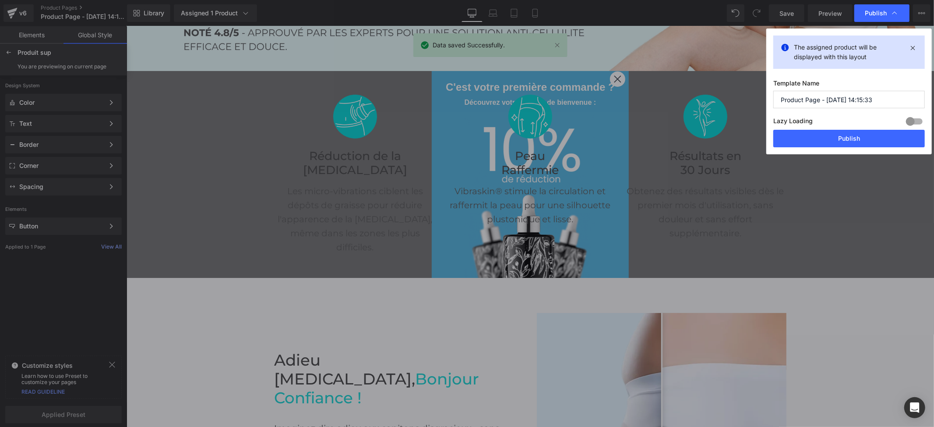
drag, startPoint x: 896, startPoint y: 92, endPoint x: 755, endPoint y: 102, distance: 140.5
click at [755, 102] on div "Publish The assigned product will be displayed with this layout Template Name P…" at bounding box center [467, 213] width 934 height 427
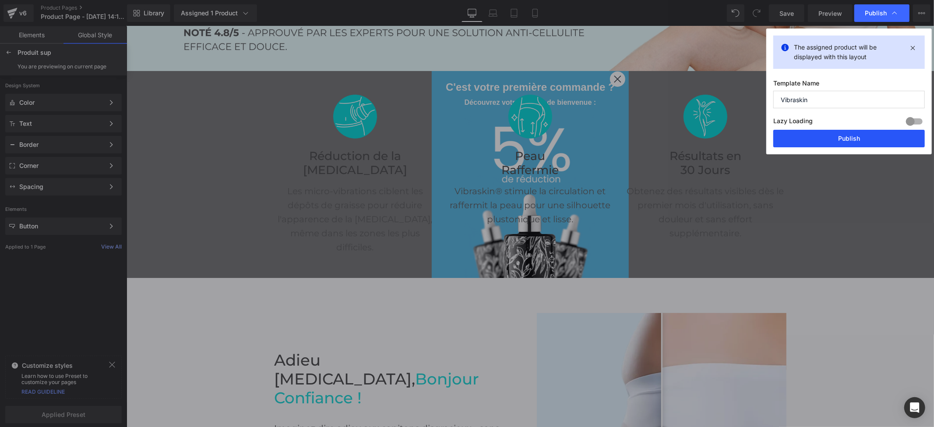
type input "Vibraskin"
click at [827, 138] on button "Publish" at bounding box center [849, 139] width 152 height 18
